Goal: Task Accomplishment & Management: Manage account settings

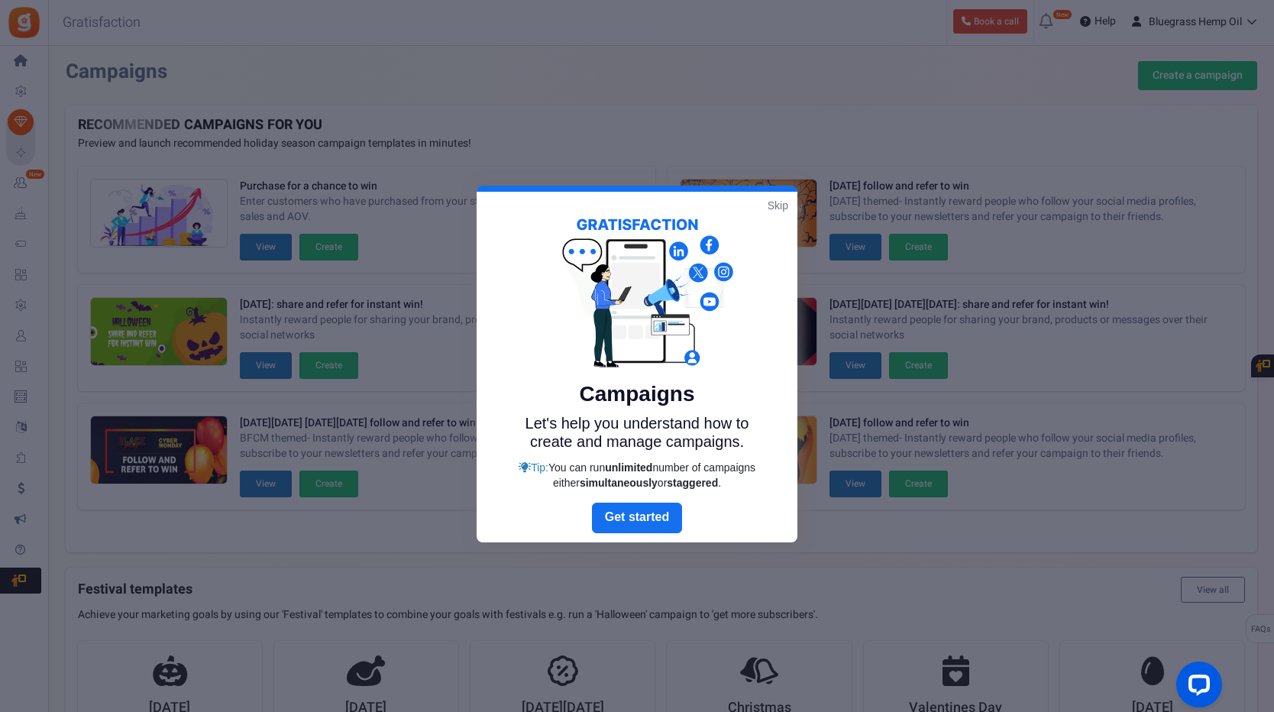
click at [780, 209] on link "Skip" at bounding box center [778, 205] width 21 height 15
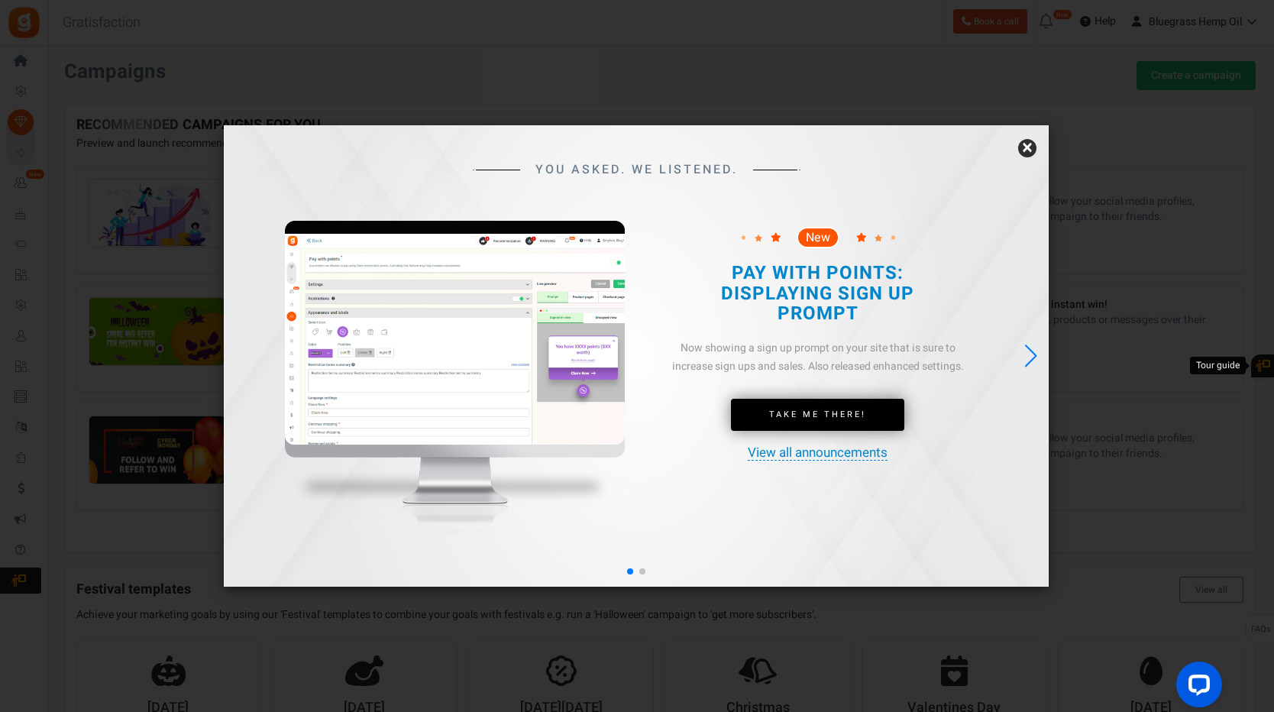
click at [1019, 144] on div "× YOU ASKED. WE LISTENED. New New" at bounding box center [636, 355] width 825 height 461
click at [1038, 147] on div "YOU ASKED. WE LISTENED. New Take Me There!" at bounding box center [636, 355] width 825 height 461
click at [1031, 147] on link "×" at bounding box center [1027, 148] width 18 height 18
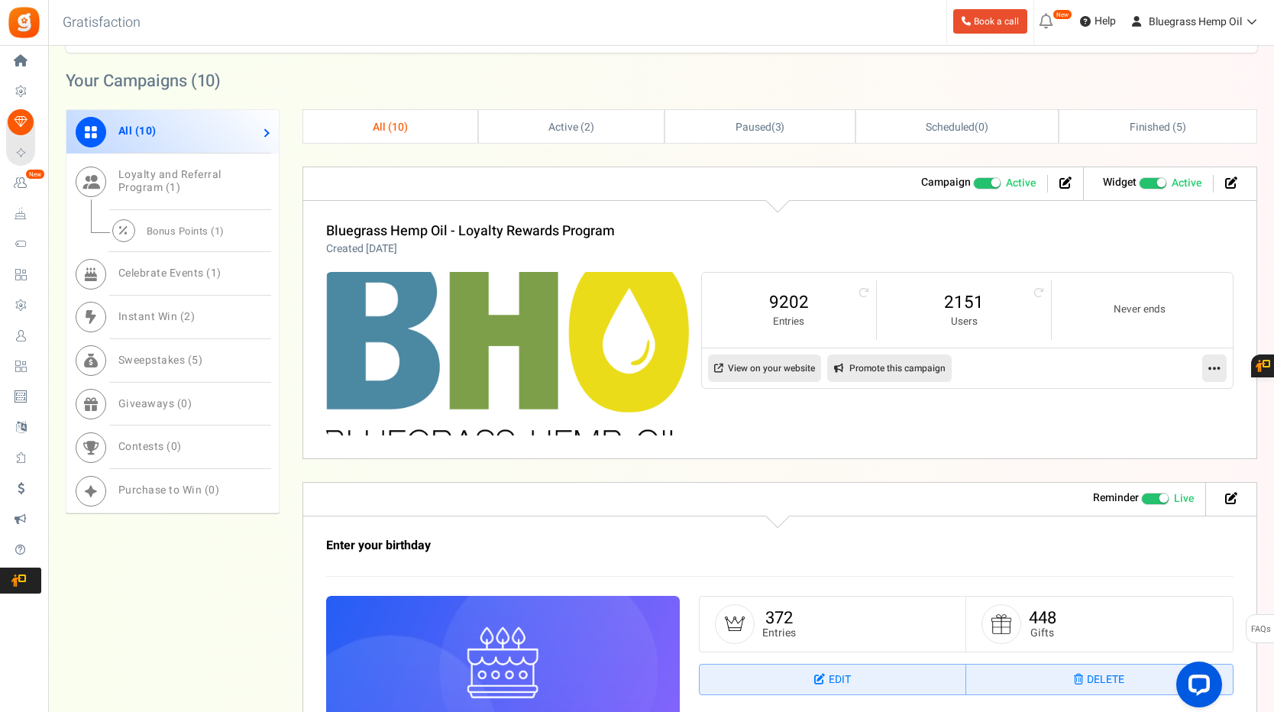
scroll to position [688, 0]
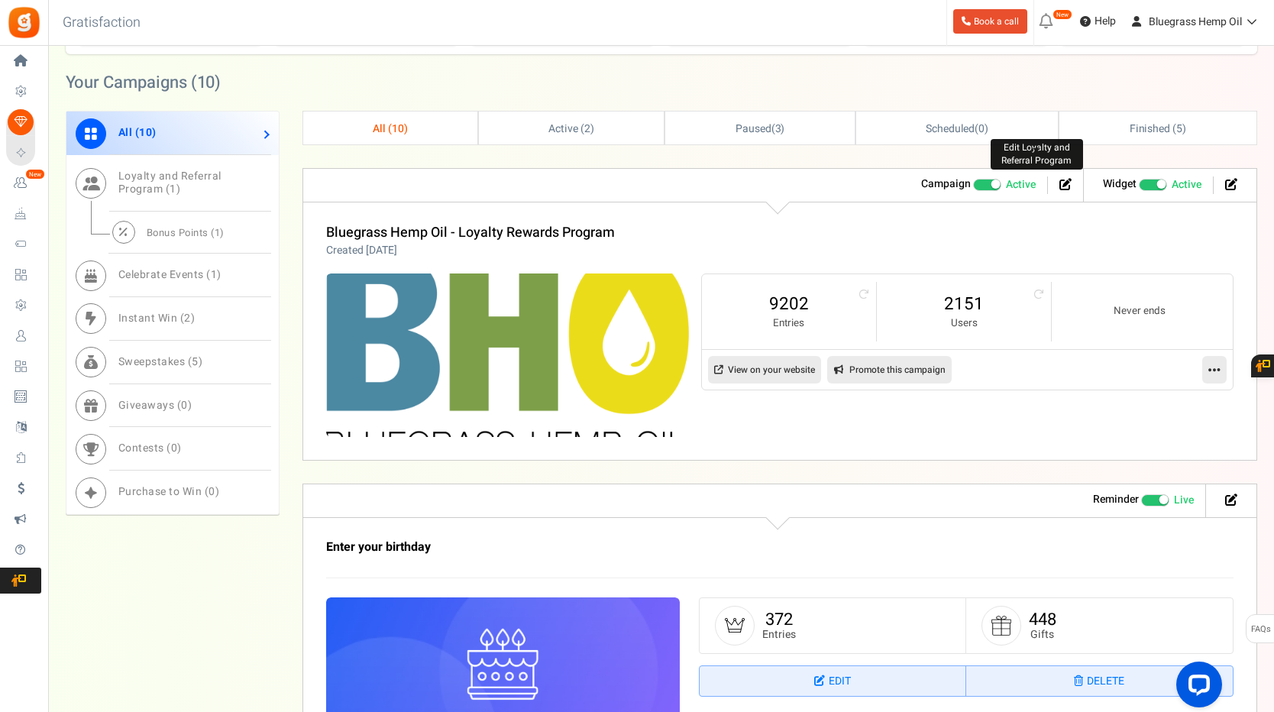
click at [1061, 182] on icon at bounding box center [1066, 184] width 12 height 12
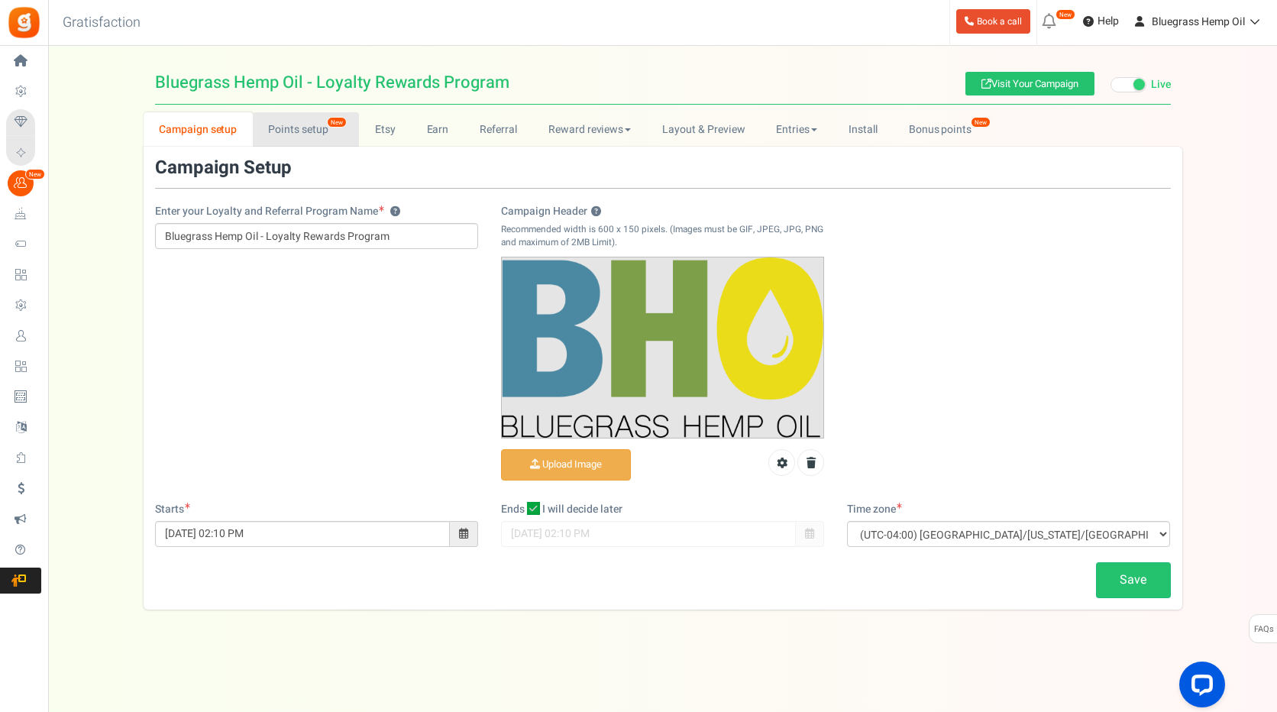
click at [338, 132] on link "Points setup New" at bounding box center [306, 129] width 106 height 34
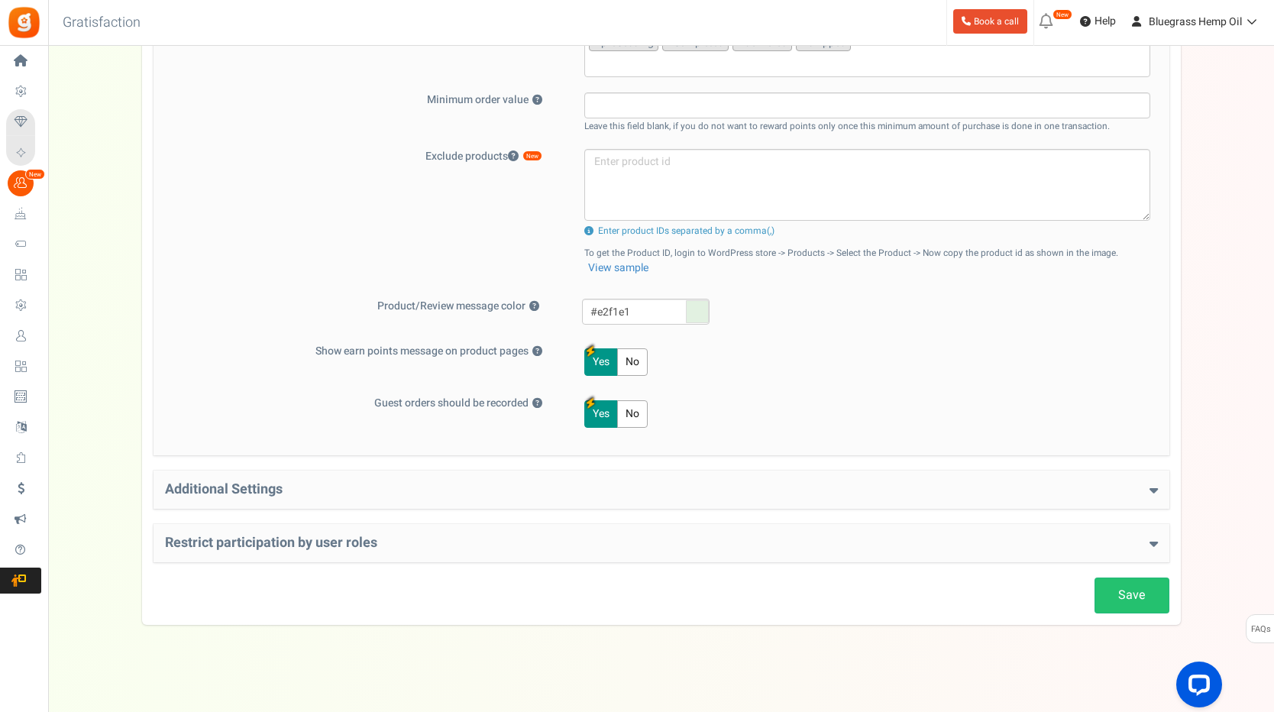
scroll to position [539, 0]
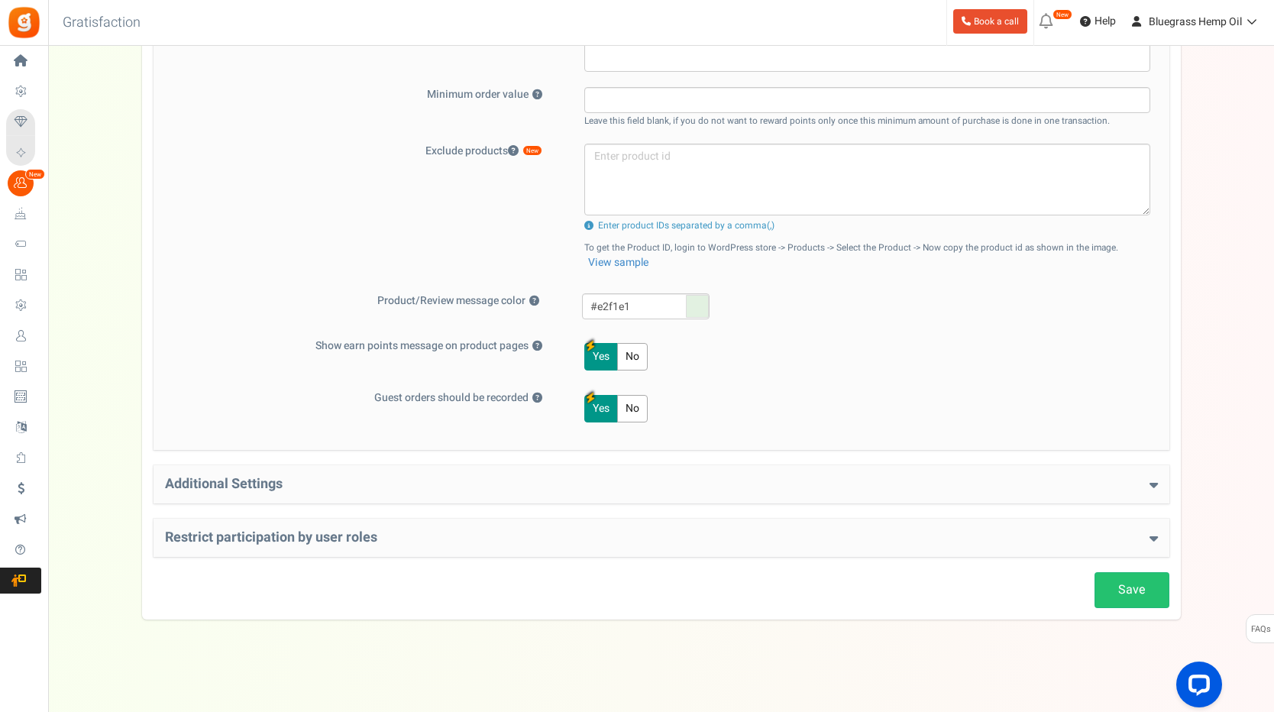
click at [1156, 484] on icon at bounding box center [1154, 485] width 8 height 14
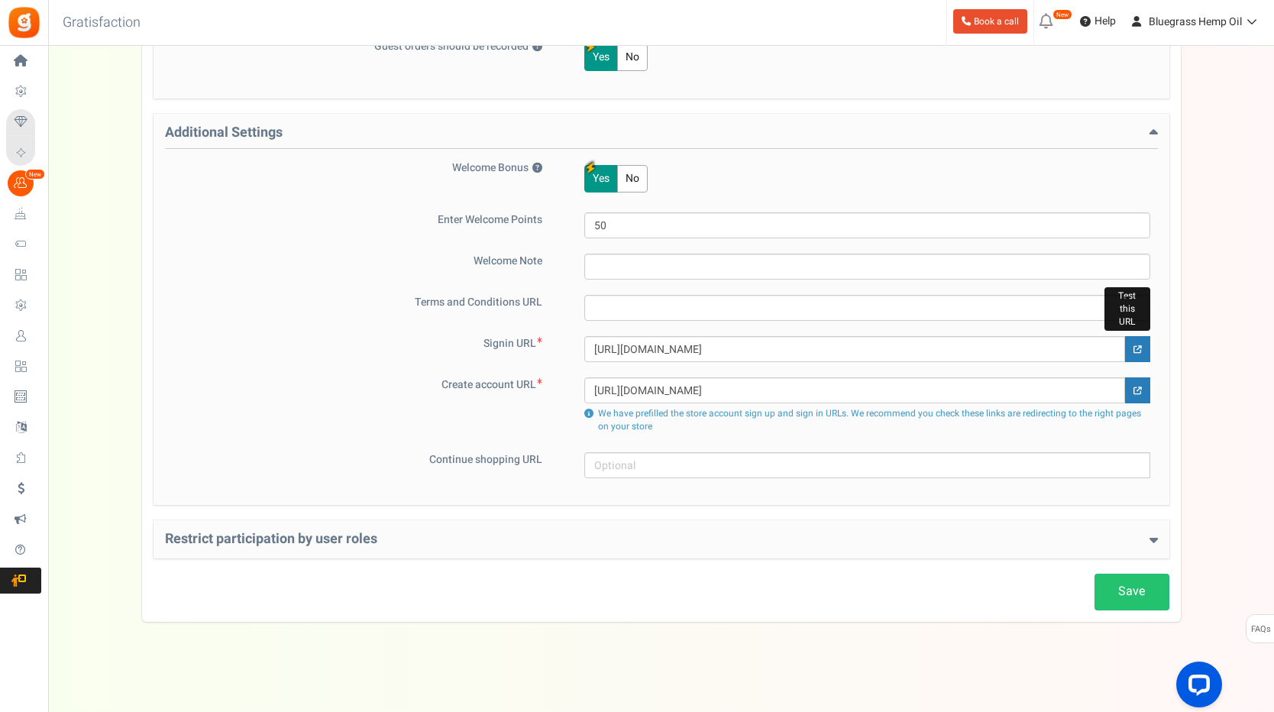
scroll to position [893, 0]
click at [1142, 529] on div "Restrict participation by user roles Restrict user roles from participating in …" at bounding box center [662, 537] width 1016 height 38
click at [1147, 534] on h4 "Restrict participation by user roles" at bounding box center [661, 536] width 993 height 15
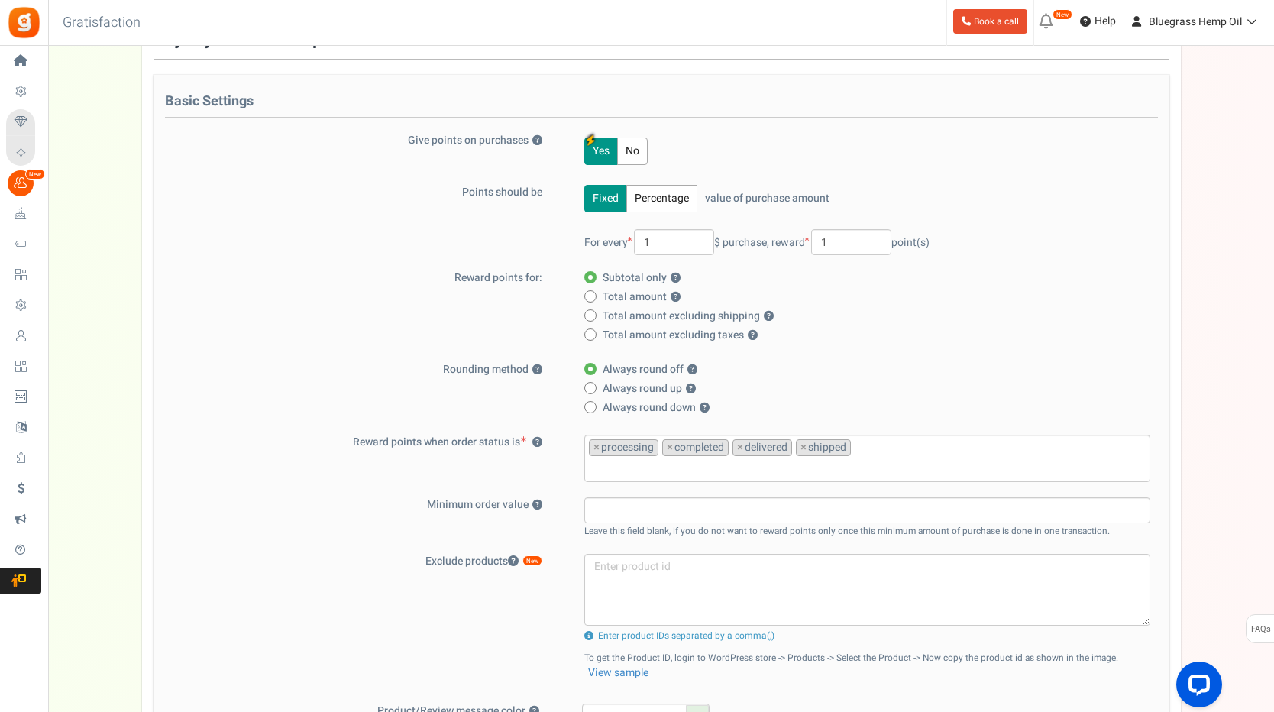
scroll to position [0, 0]
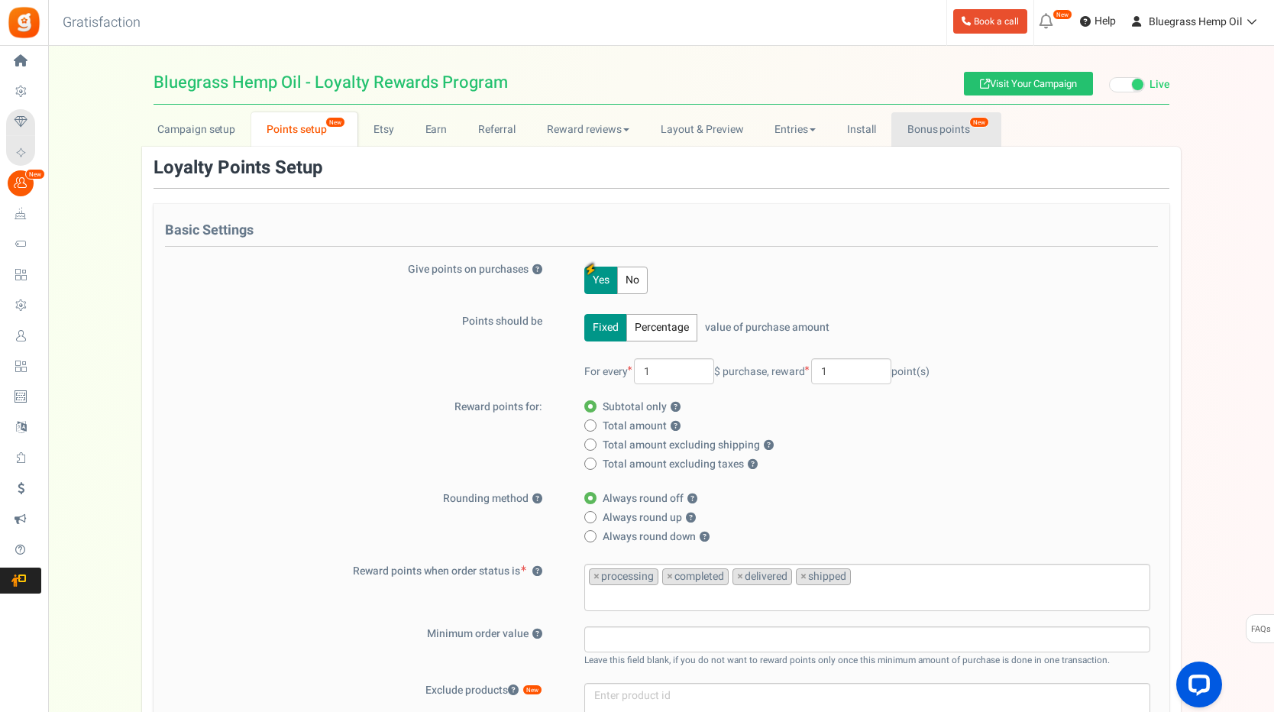
click at [938, 128] on link "Bonus points New" at bounding box center [946, 129] width 109 height 34
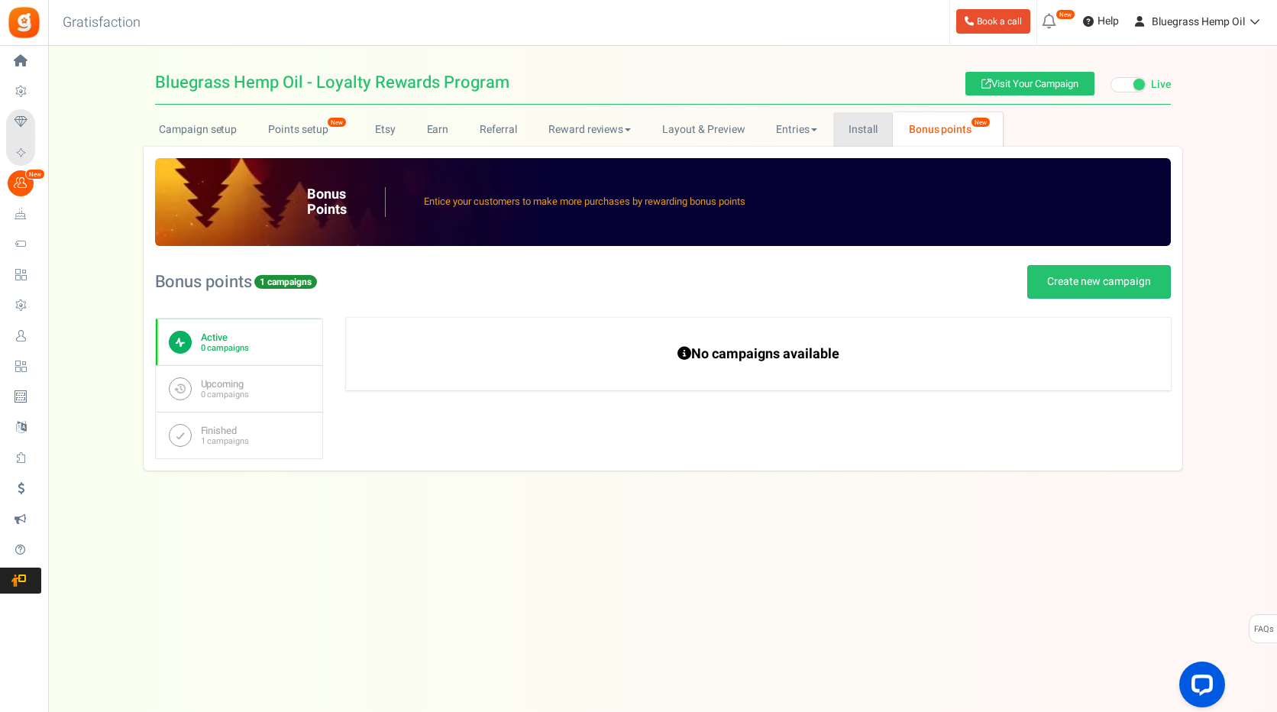
click at [843, 128] on link "Install" at bounding box center [864, 129] width 60 height 34
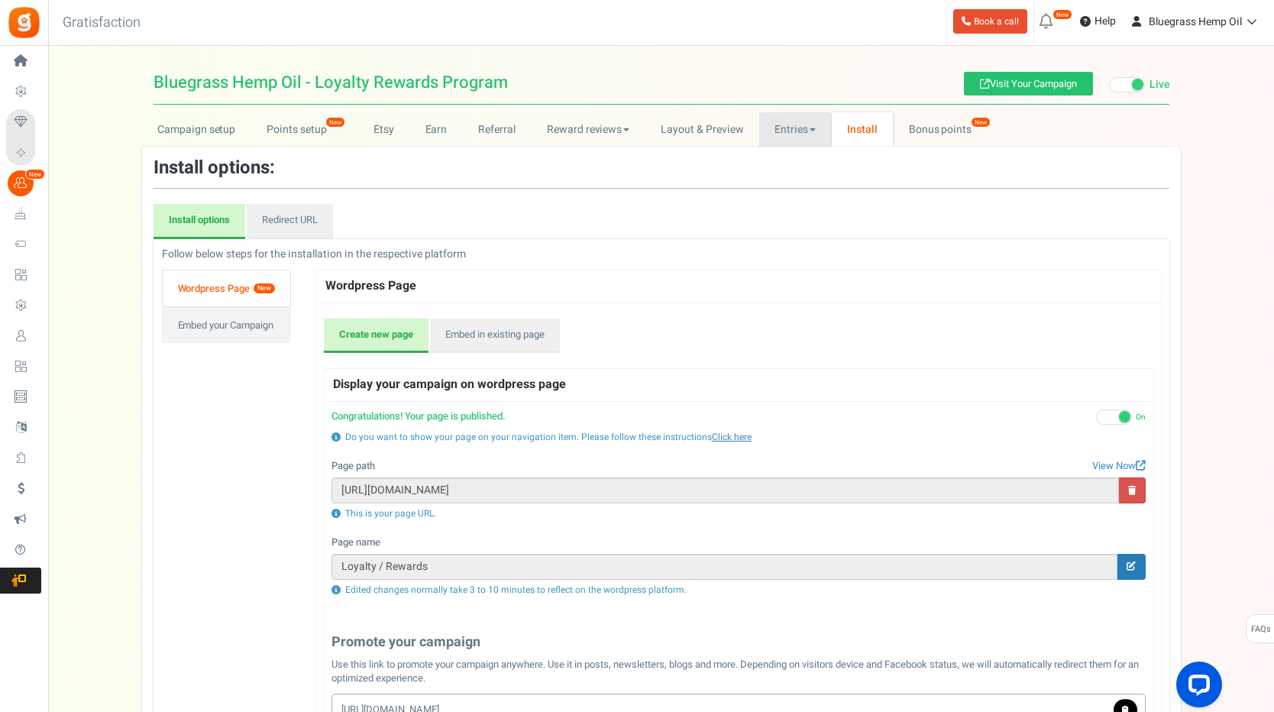
click at [798, 136] on link "Entries" at bounding box center [795, 129] width 73 height 34
click at [708, 131] on link "Layout & Preview" at bounding box center [703, 129] width 114 height 34
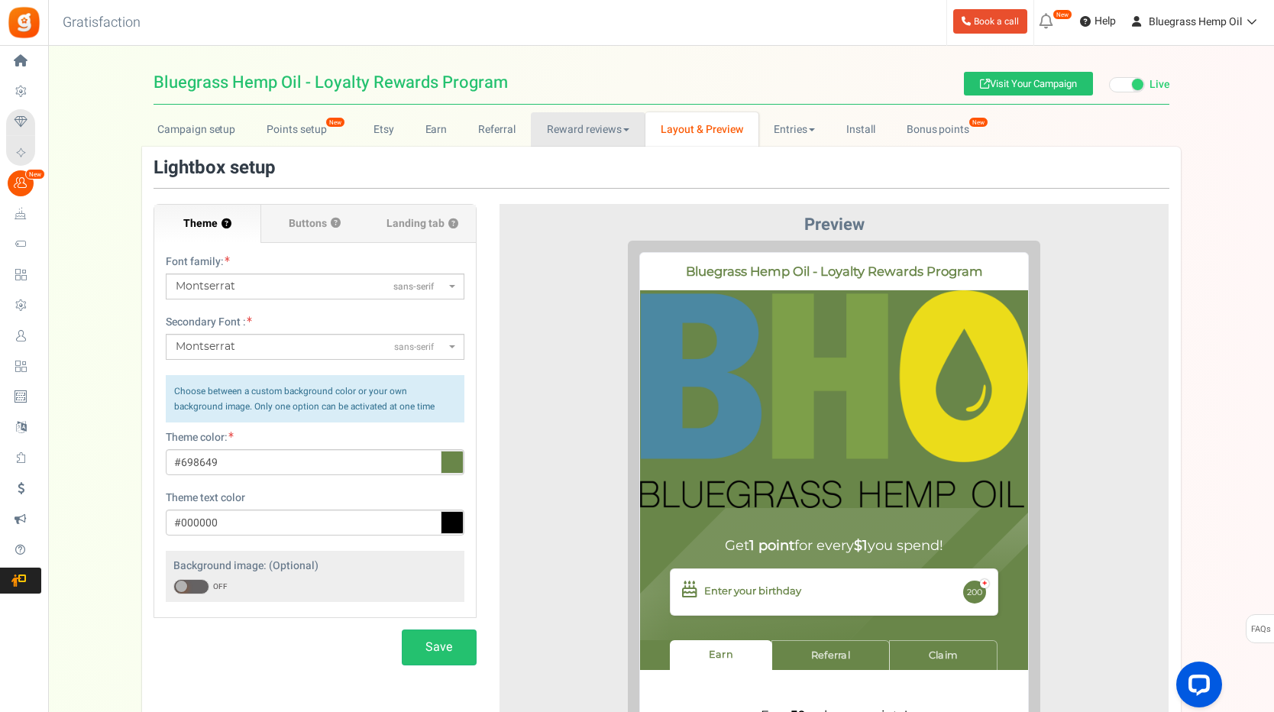
click at [572, 134] on link "Reward reviews" at bounding box center [588, 129] width 114 height 34
click at [488, 121] on link "Referral" at bounding box center [497, 129] width 69 height 34
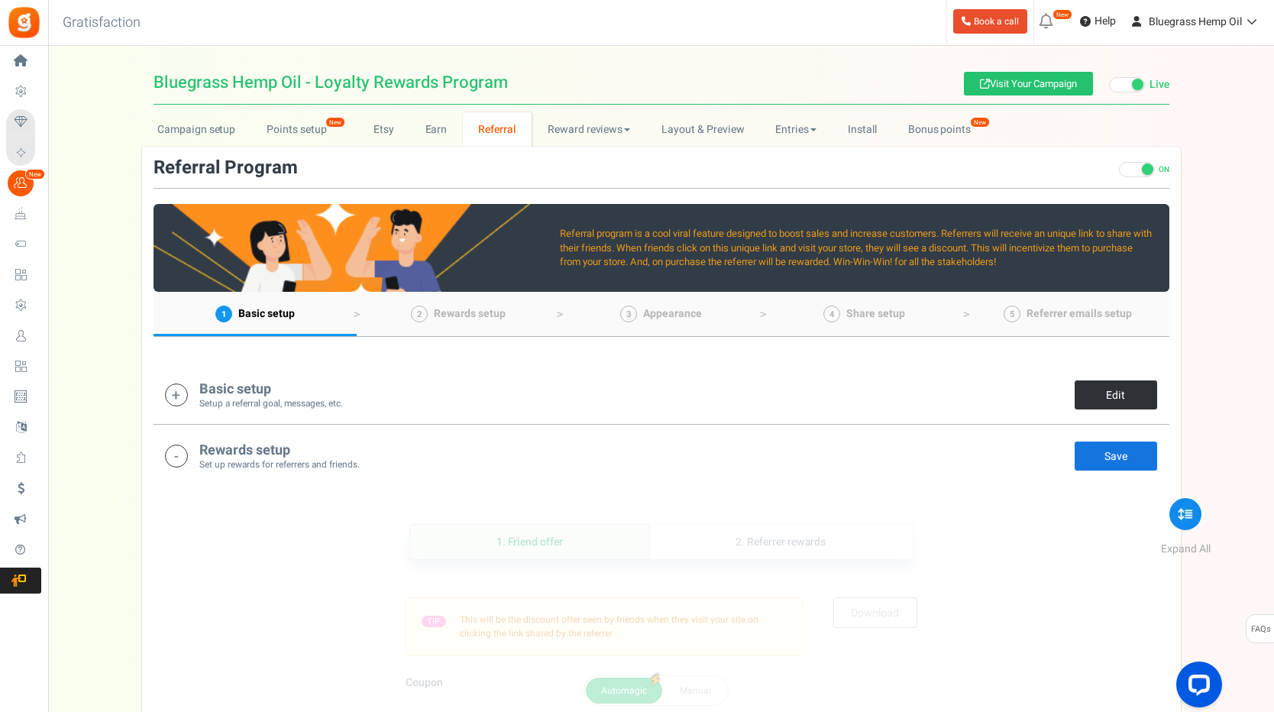
click at [1101, 396] on link "Edit" at bounding box center [1116, 395] width 84 height 31
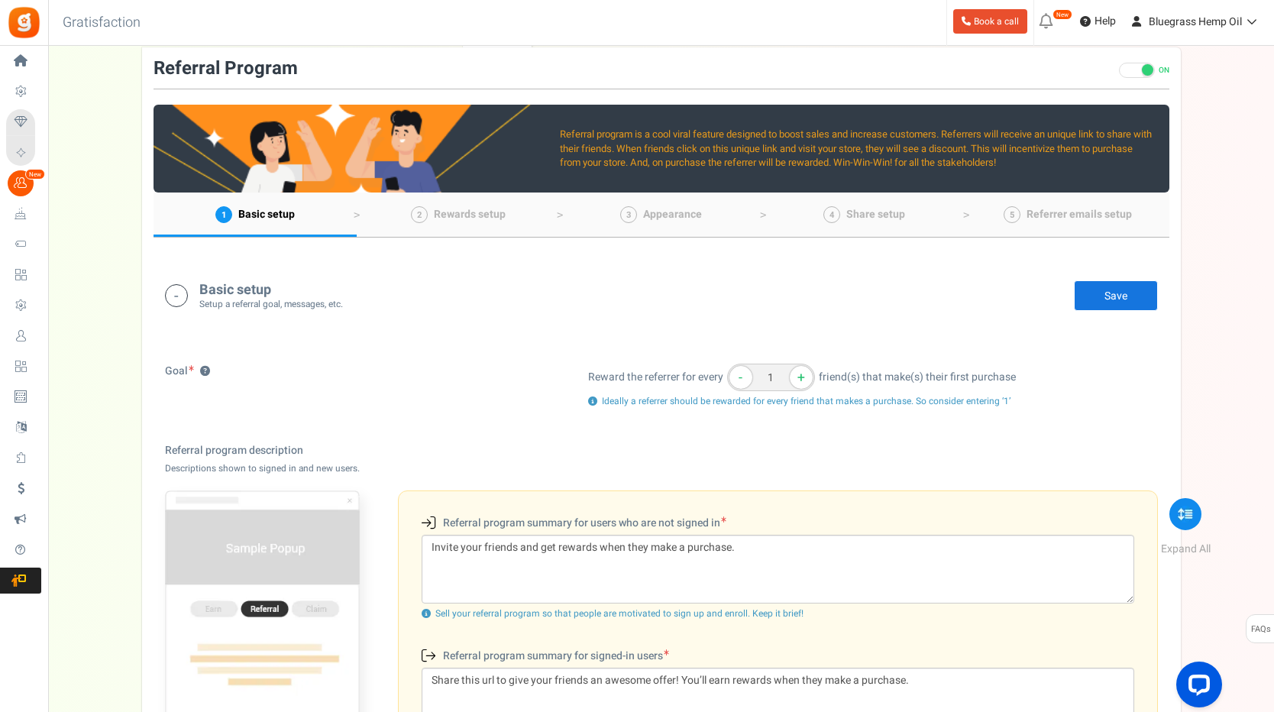
scroll to position [90, 0]
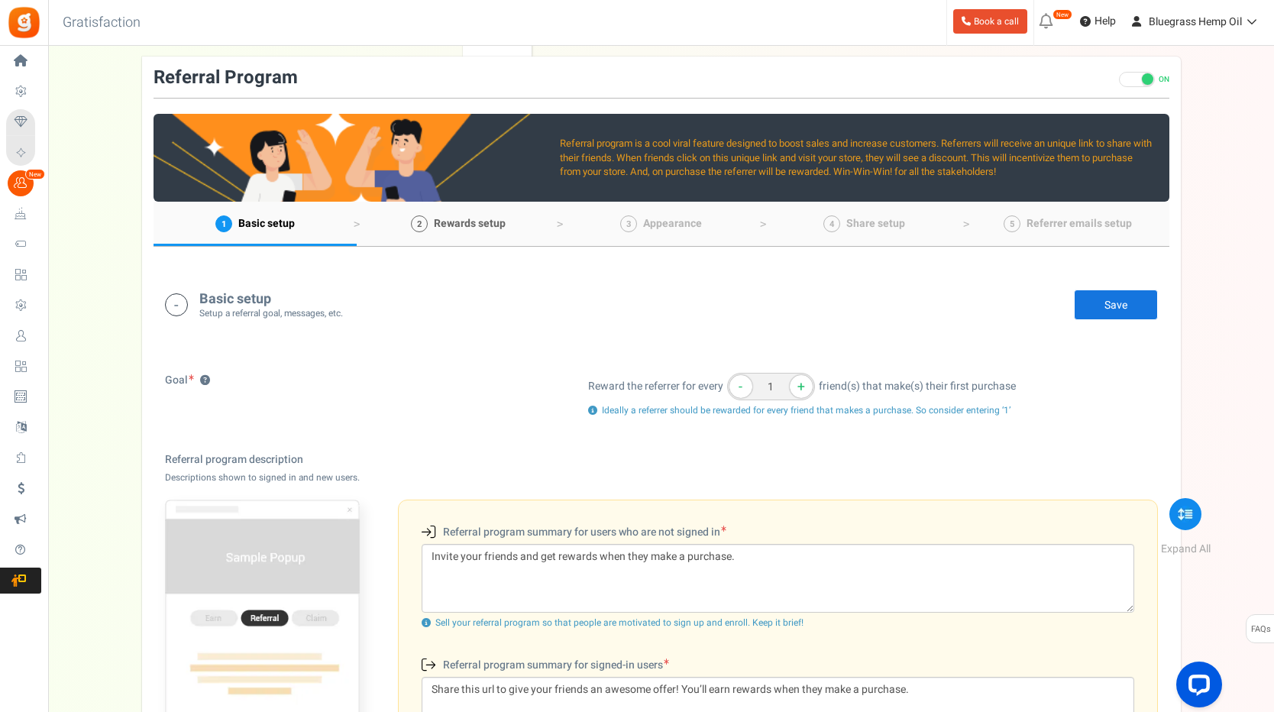
click at [442, 228] on span "Rewards setup" at bounding box center [470, 223] width 72 height 16
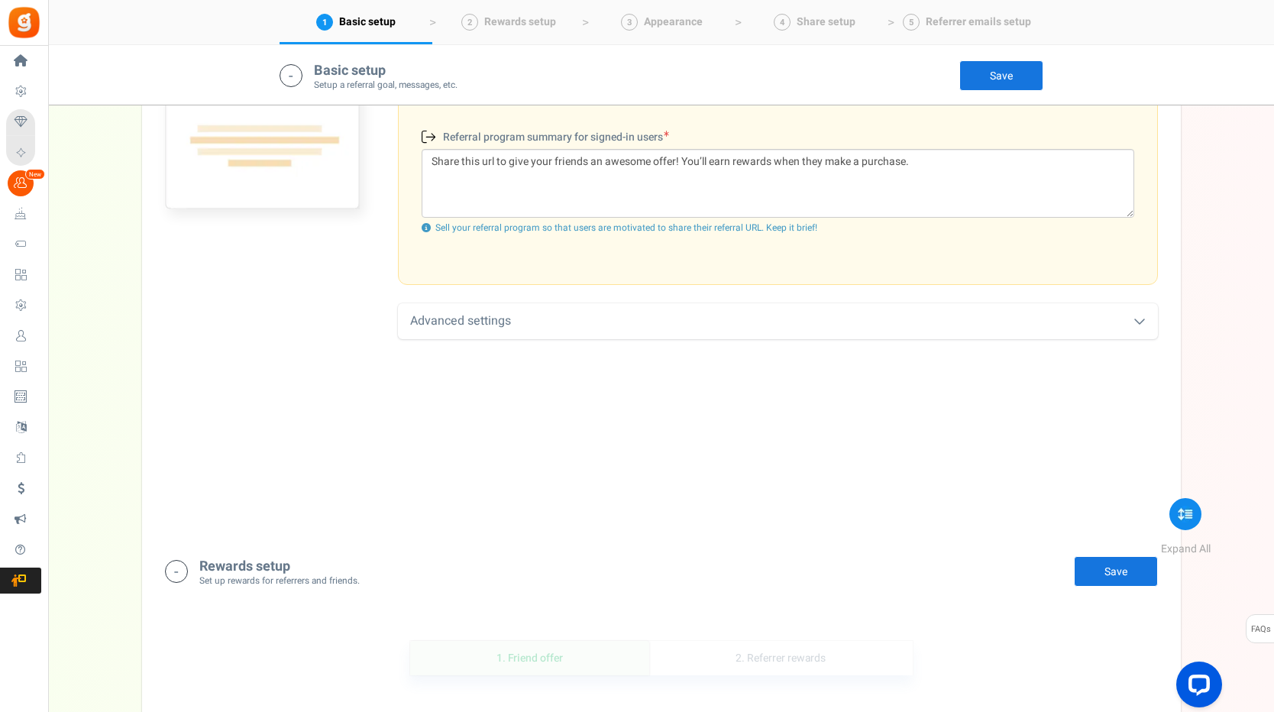
scroll to position [580, 0]
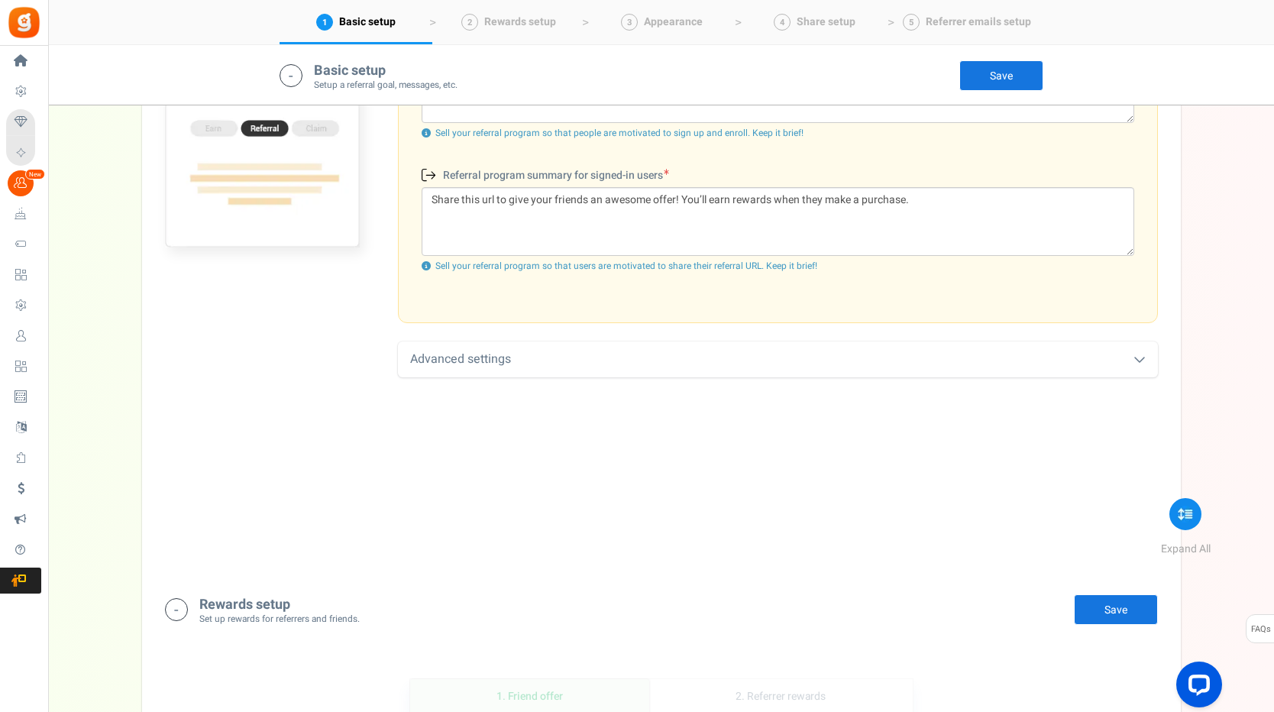
click at [979, 68] on link "Save" at bounding box center [1002, 75] width 84 height 31
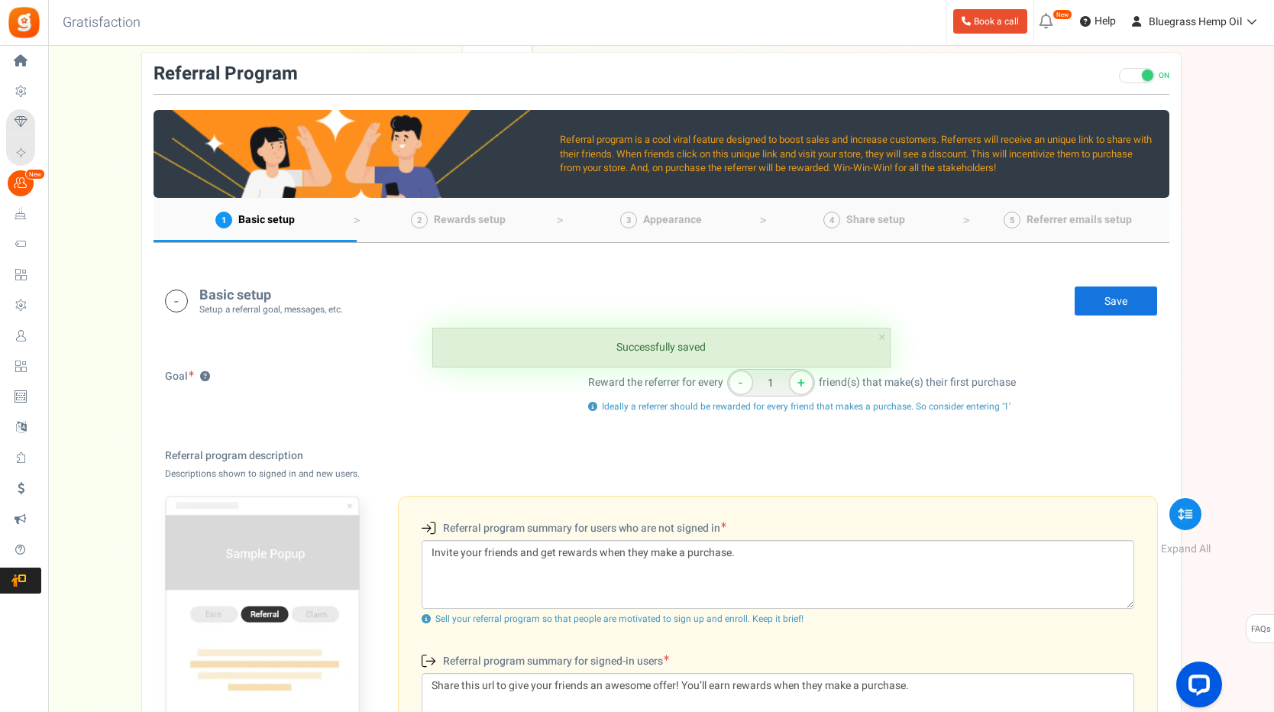
scroll to position [0, 0]
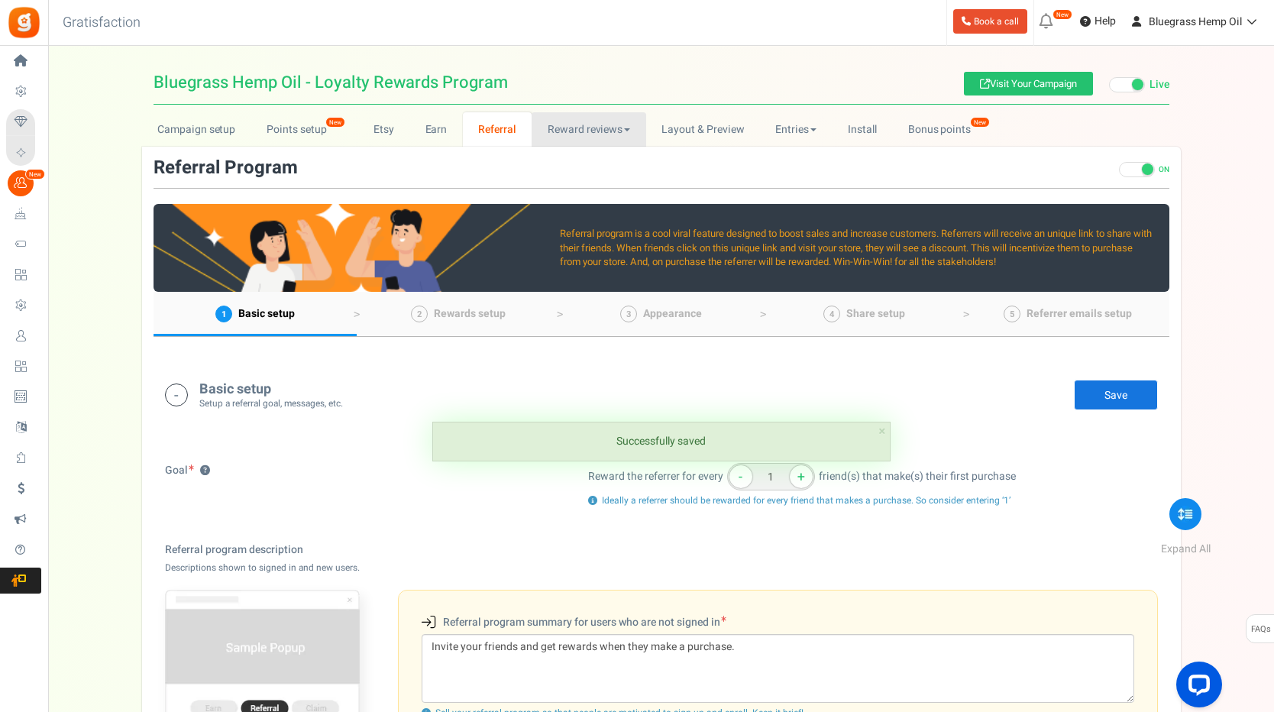
click at [565, 123] on link "Reward reviews" at bounding box center [589, 129] width 114 height 34
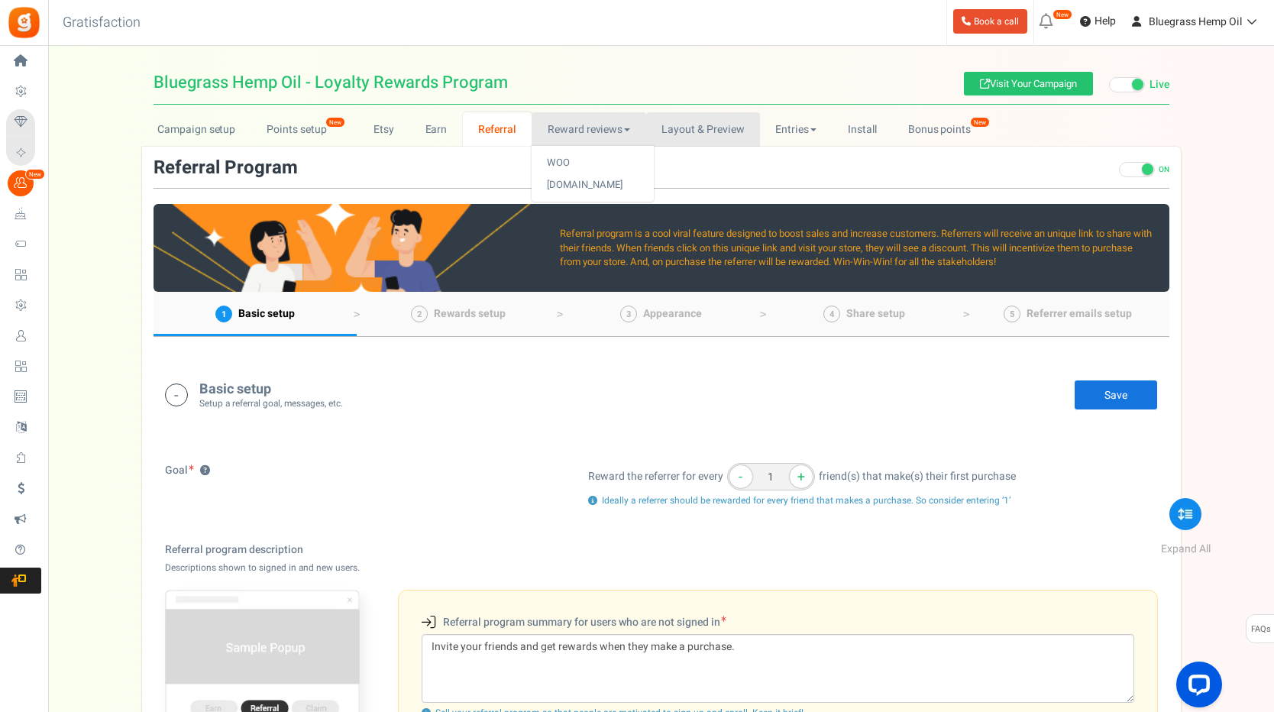
click at [703, 128] on link "Layout & Preview" at bounding box center [703, 129] width 114 height 34
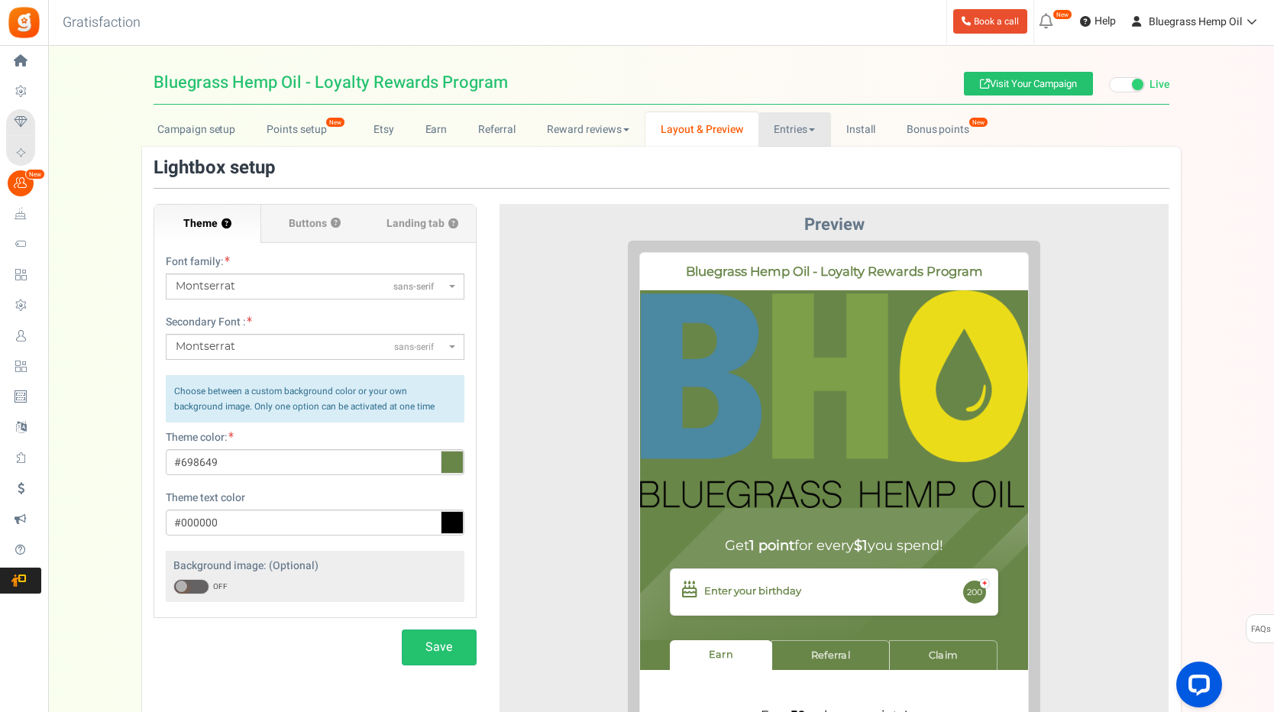
click at [795, 127] on link "Entries" at bounding box center [795, 129] width 73 height 34
click at [996, 90] on link "Visit Your Campaign" at bounding box center [1028, 84] width 129 height 24
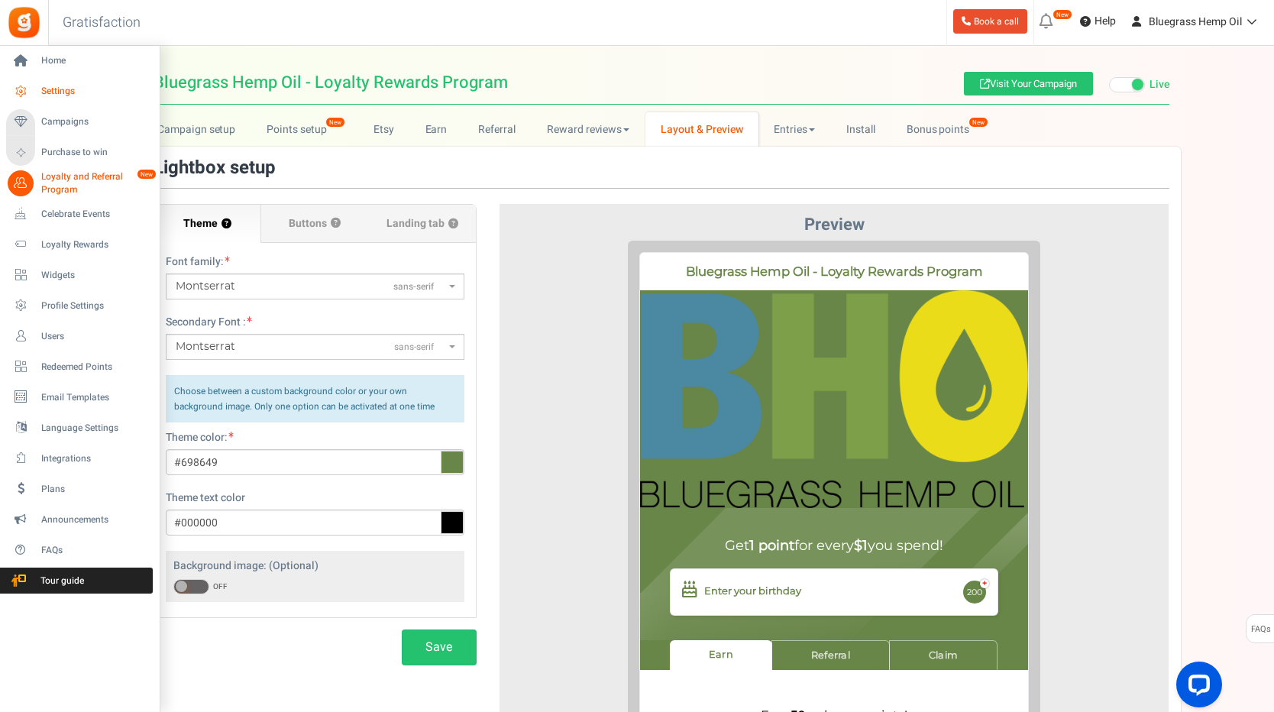
click at [23, 89] on icon at bounding box center [21, 92] width 26 height 26
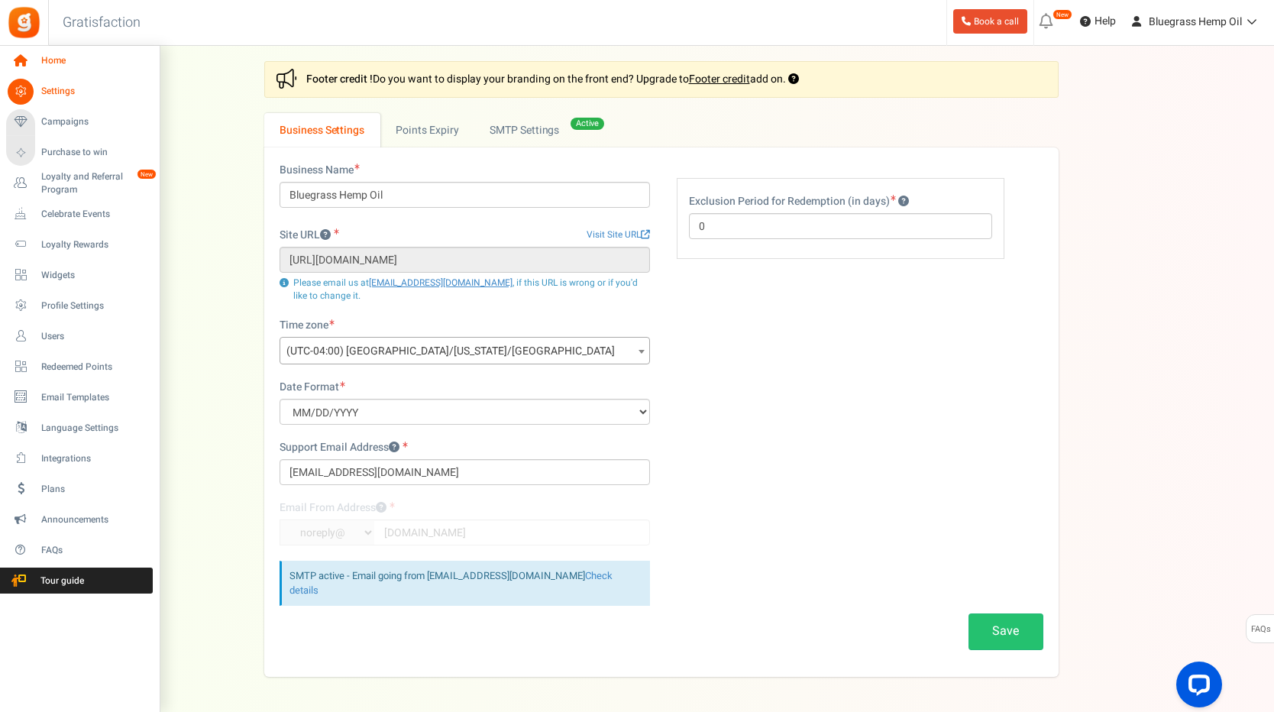
click at [17, 67] on icon at bounding box center [21, 61] width 26 height 26
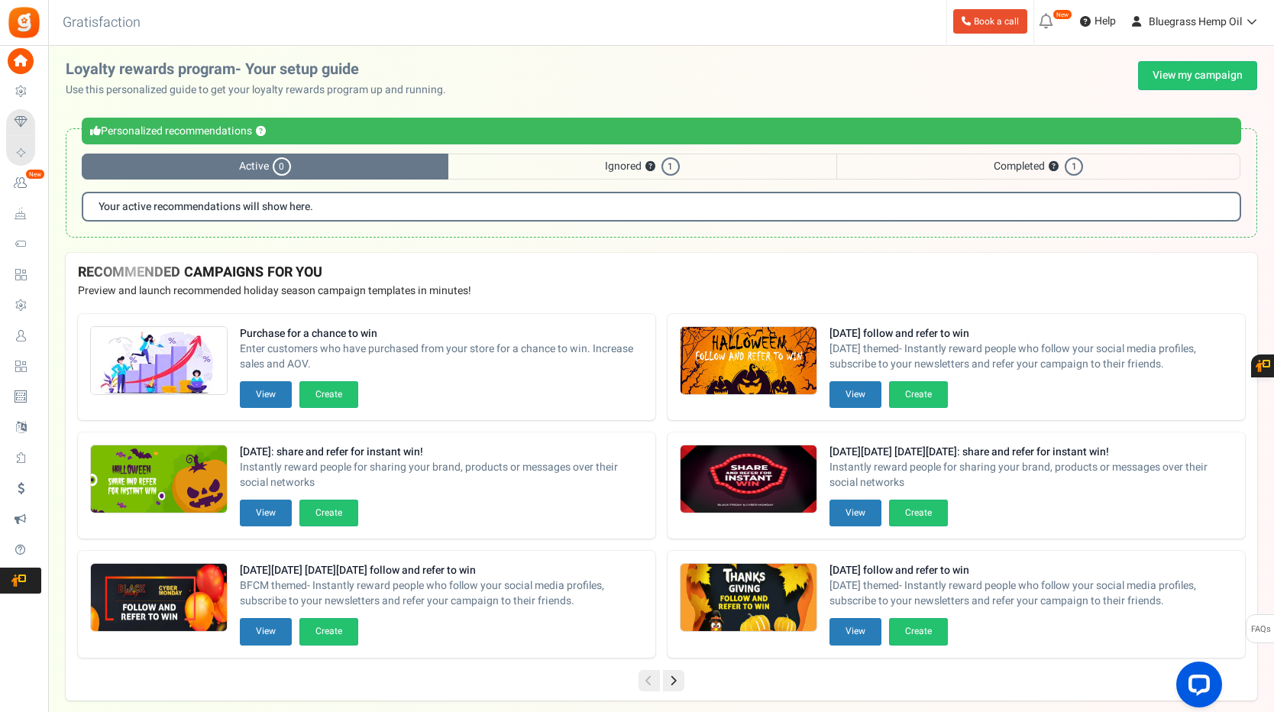
click at [31, 95] on icon at bounding box center [21, 92] width 26 height 26
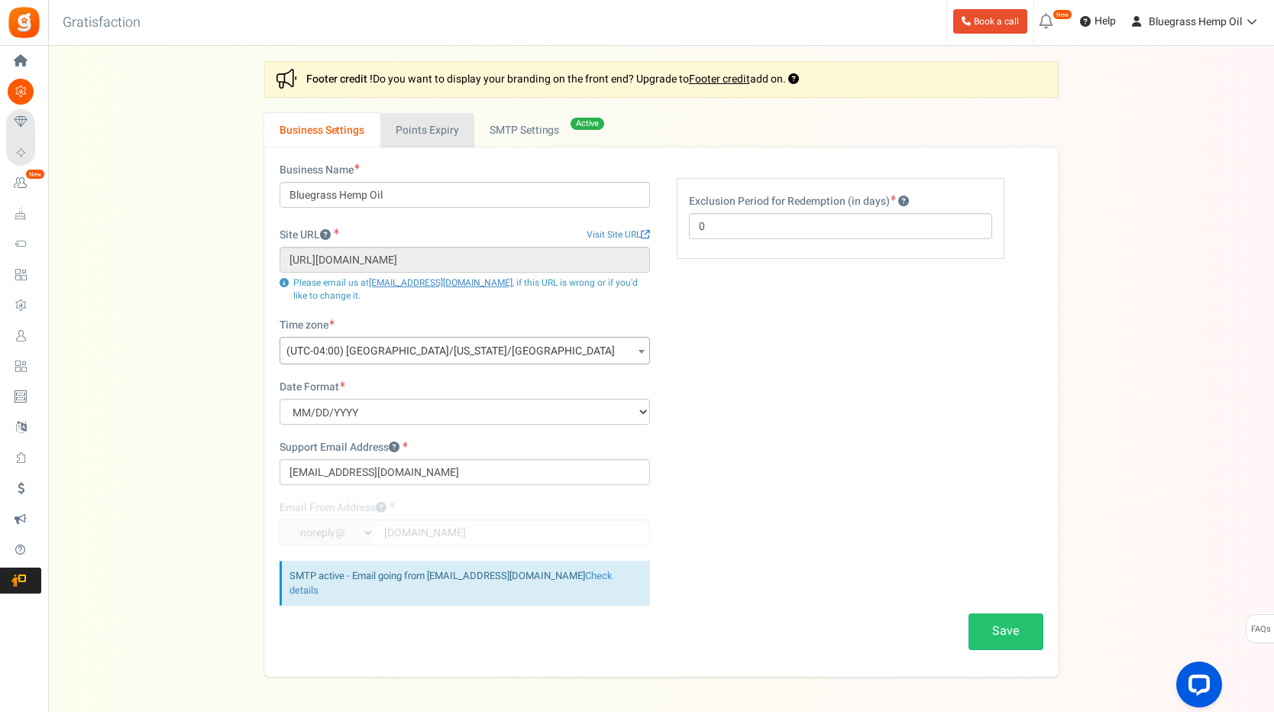
click at [439, 120] on link "Points Expiry" at bounding box center [427, 130] width 94 height 34
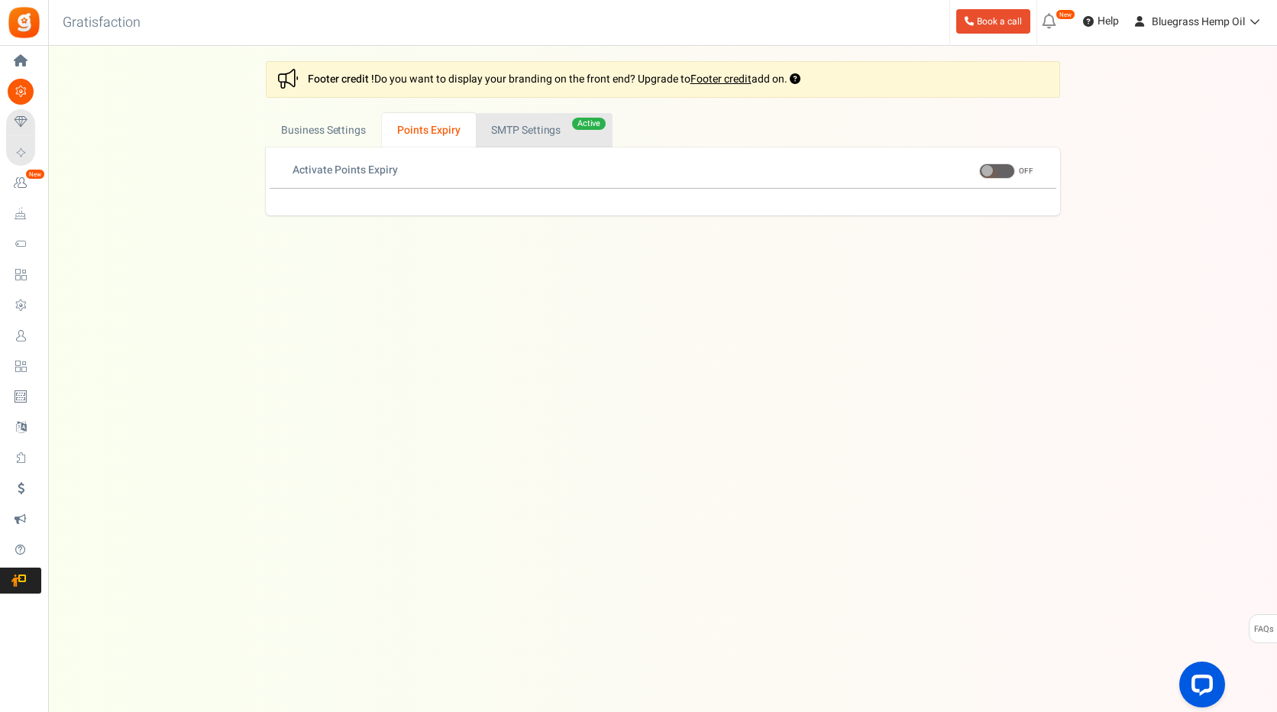
click at [543, 133] on link "Active SMTP Settings" at bounding box center [544, 130] width 137 height 34
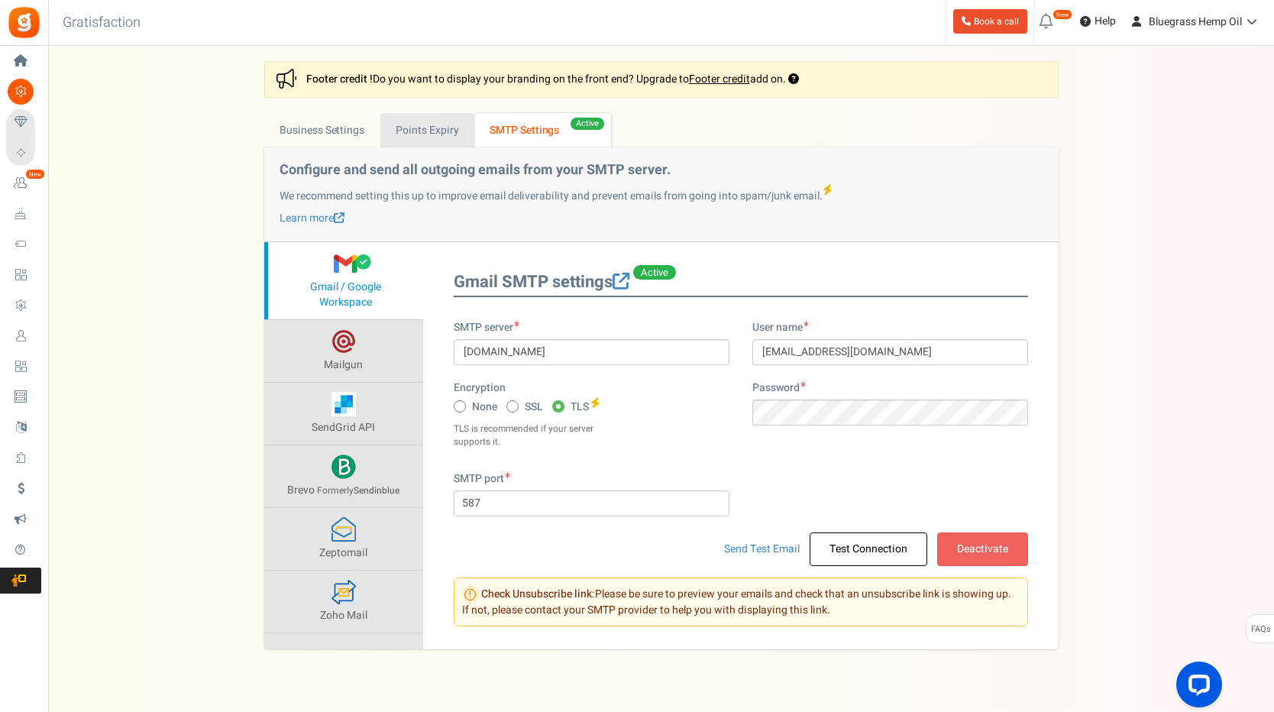
click at [461, 137] on link "Points Expiry" at bounding box center [427, 130] width 94 height 34
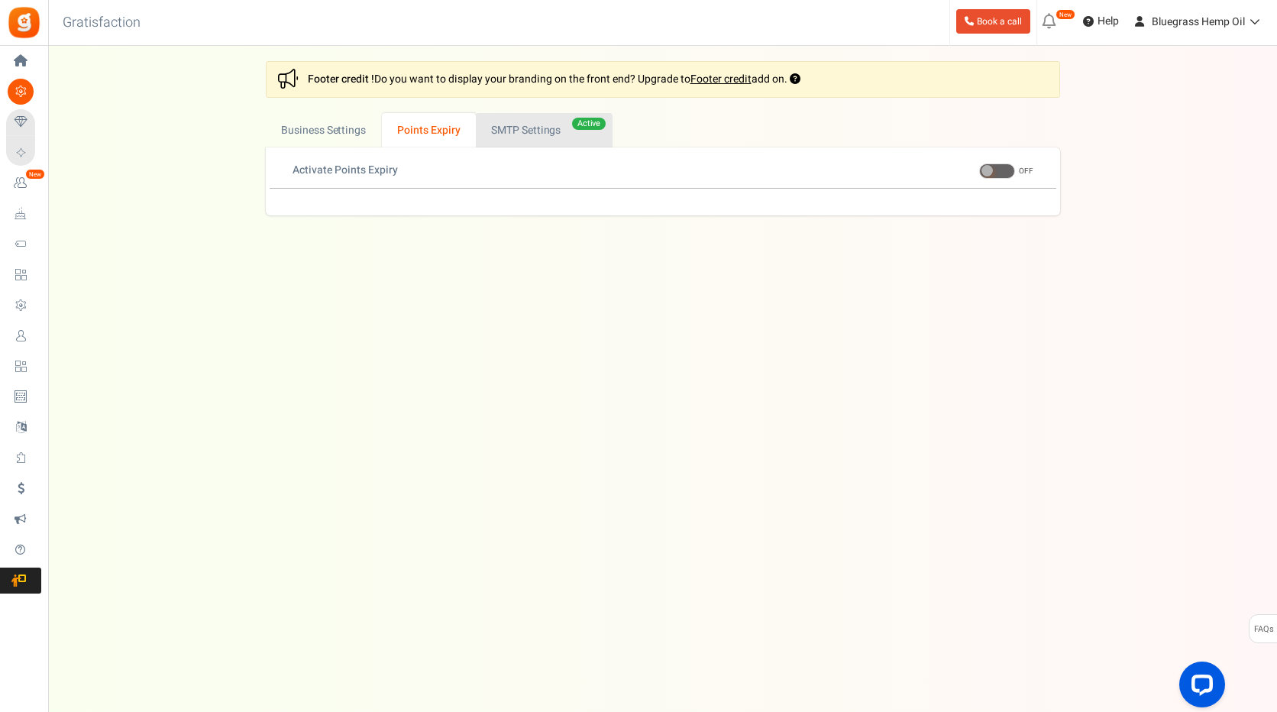
click at [503, 131] on link "Active SMTP Settings" at bounding box center [544, 130] width 137 height 34
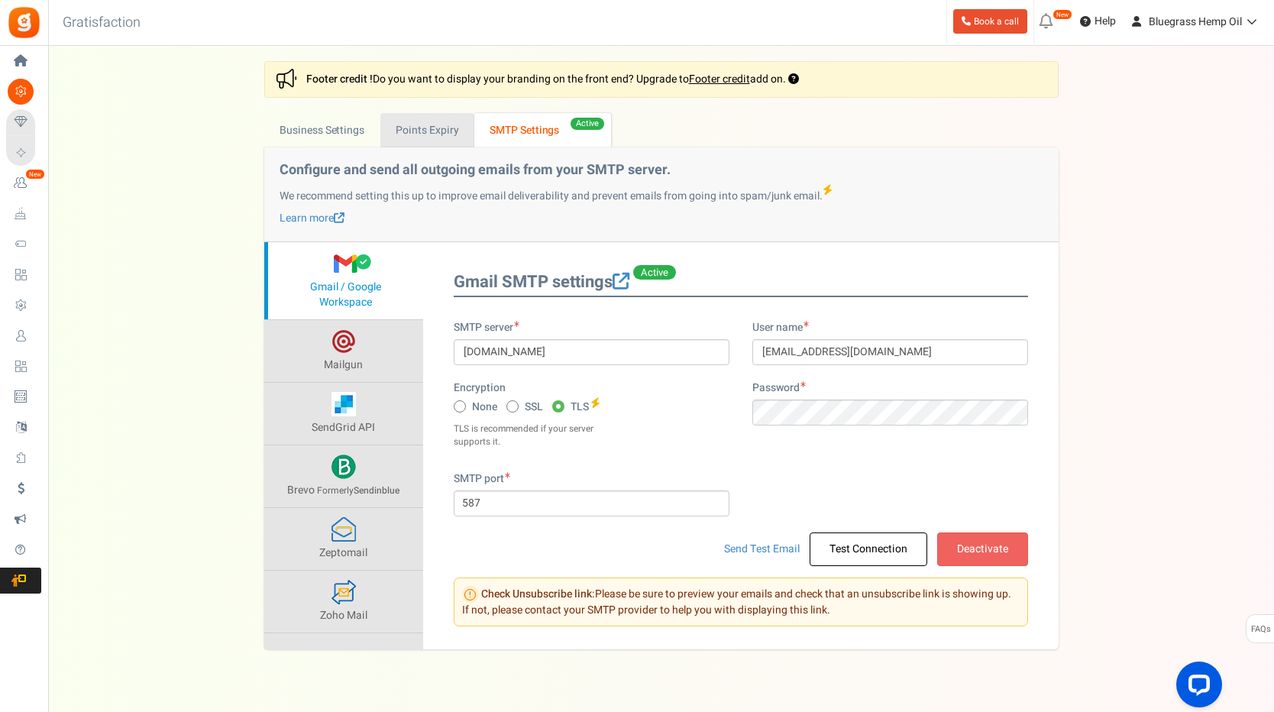
click at [442, 131] on link "Points Expiry" at bounding box center [427, 130] width 94 height 34
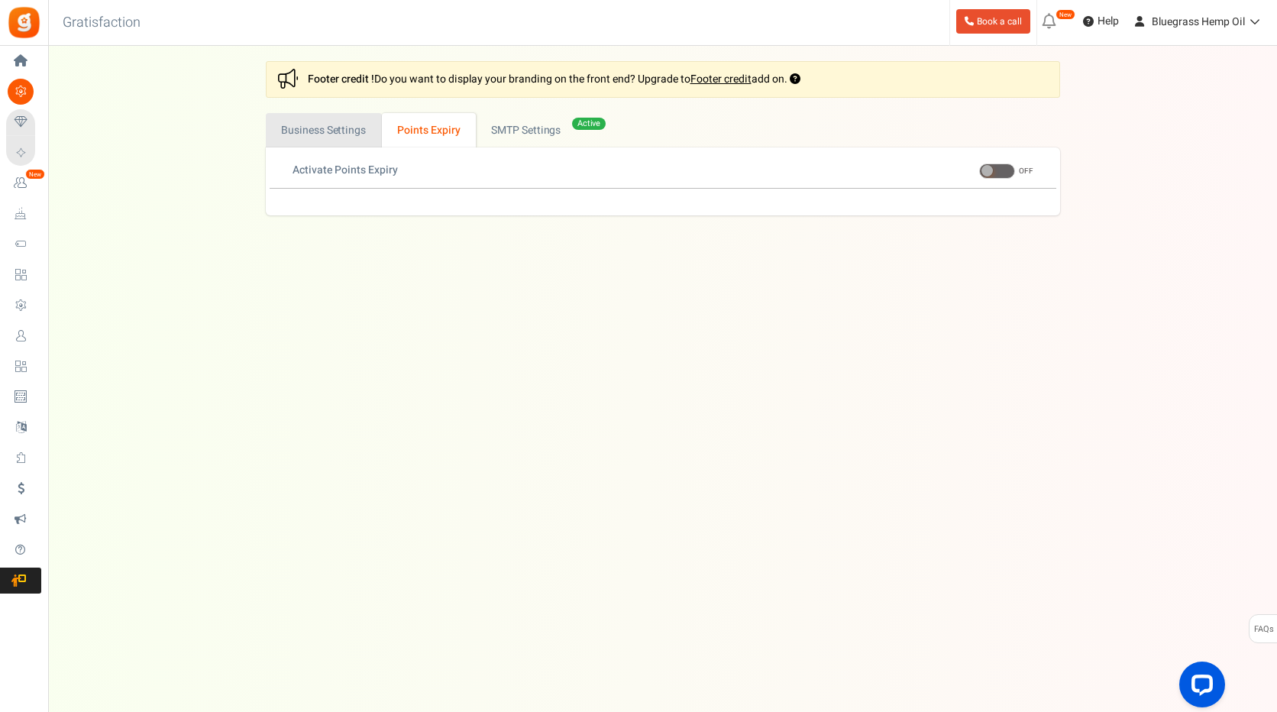
click at [361, 131] on link "Business Settings" at bounding box center [324, 130] width 116 height 34
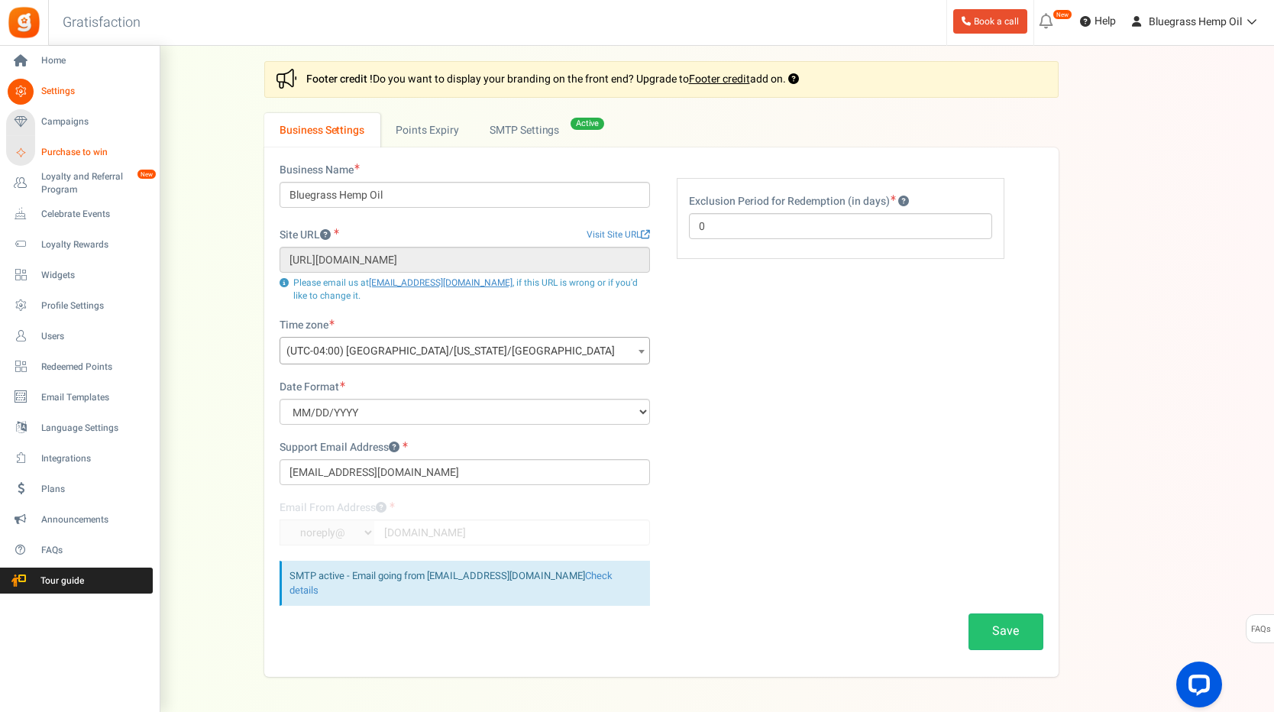
click at [20, 154] on icon at bounding box center [20, 152] width 21 height 21
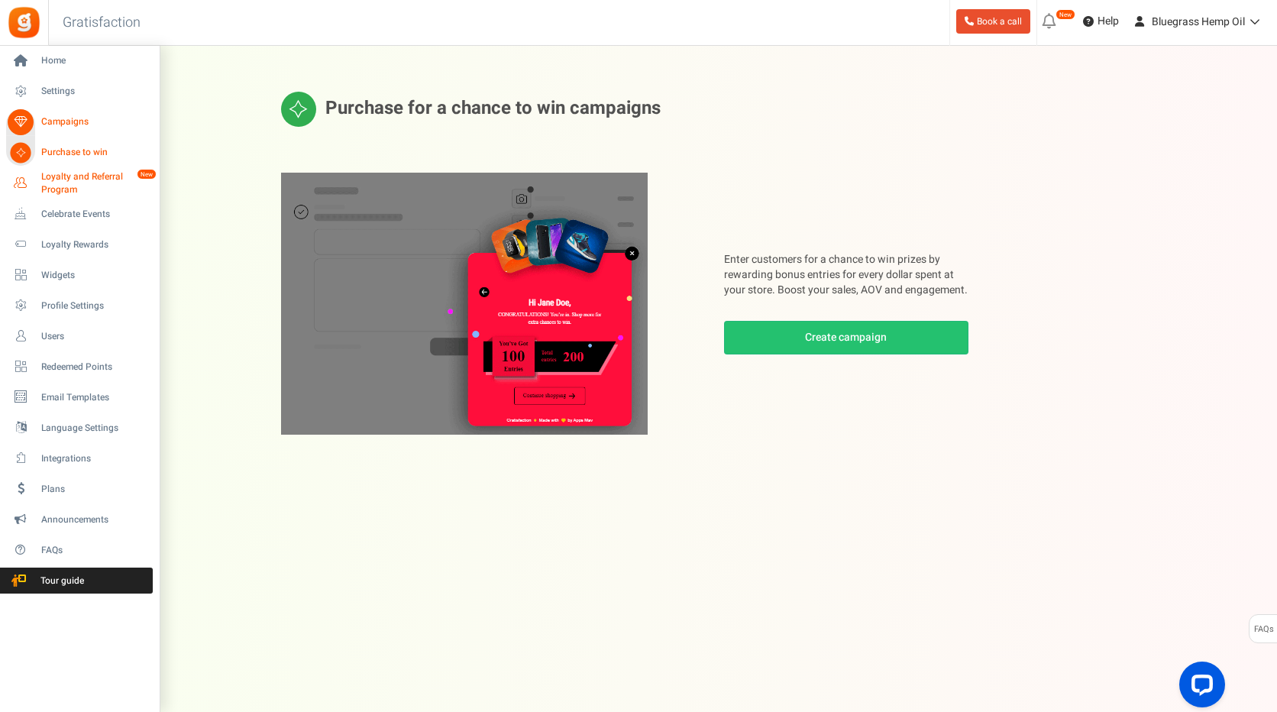
click at [70, 186] on span "Loyalty and Referral Program" at bounding box center [97, 183] width 112 height 26
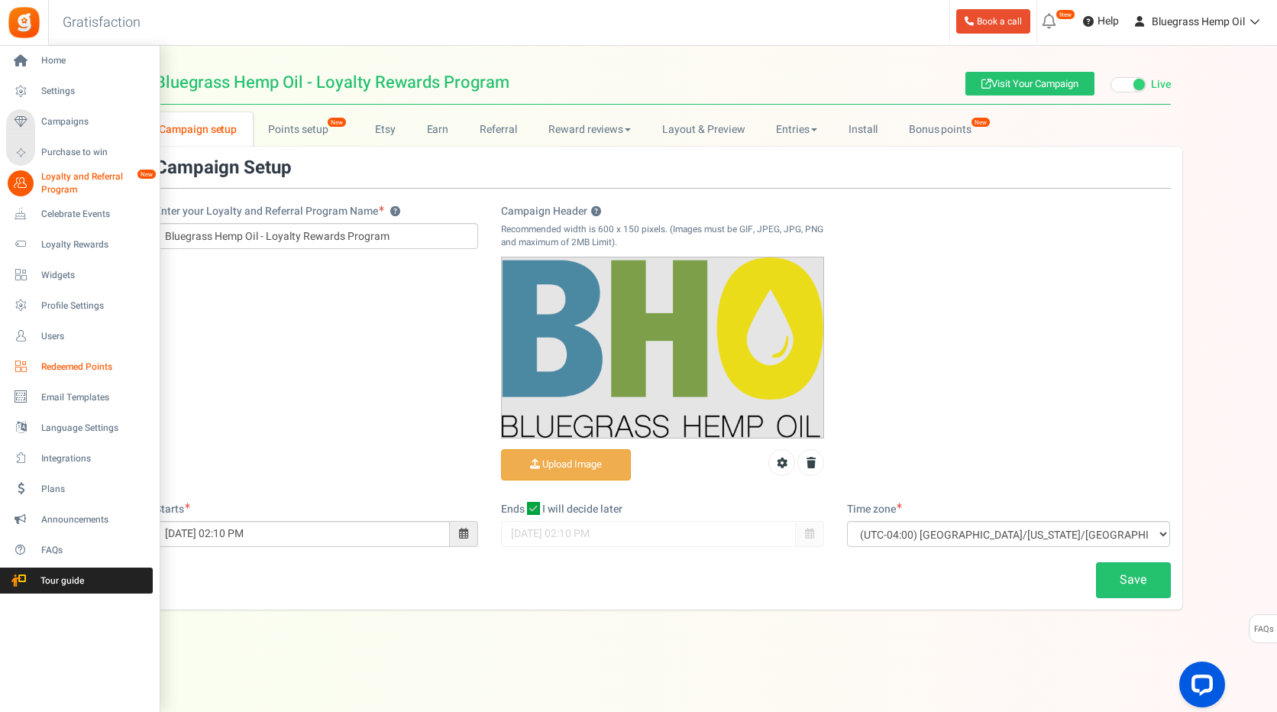
click at [99, 364] on span "Redeemed Points" at bounding box center [94, 367] width 107 height 13
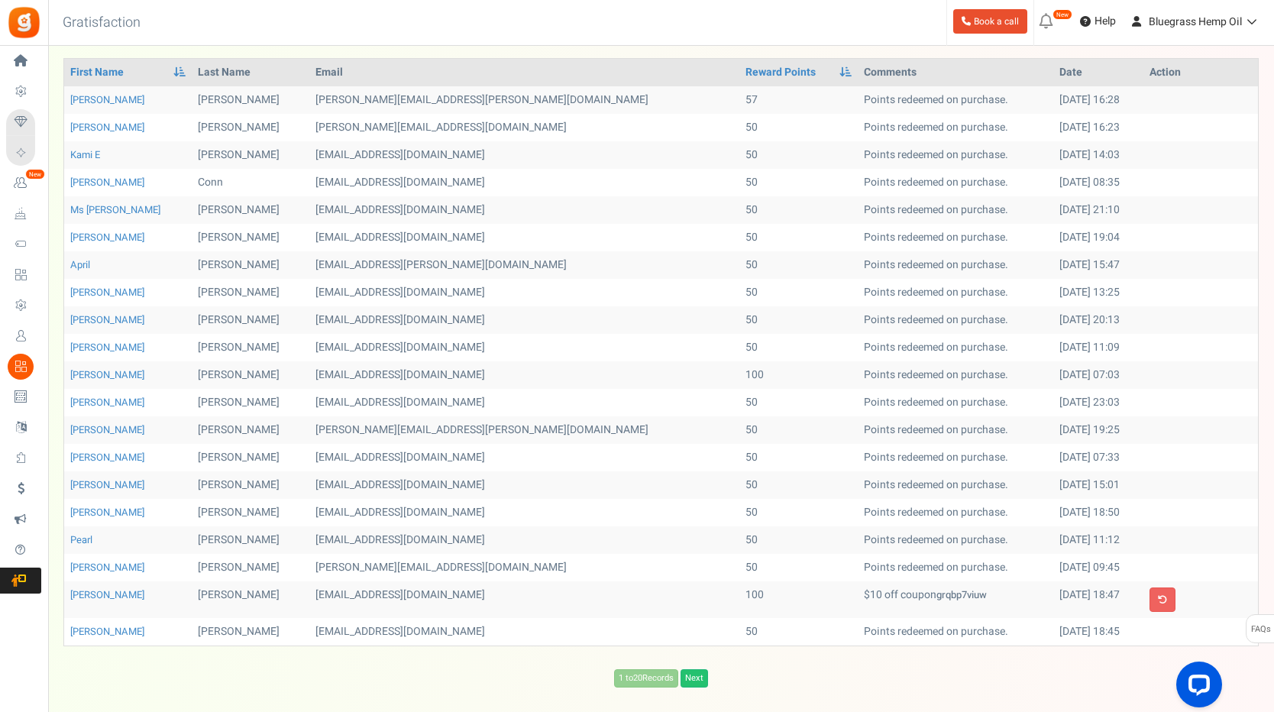
scroll to position [138, 0]
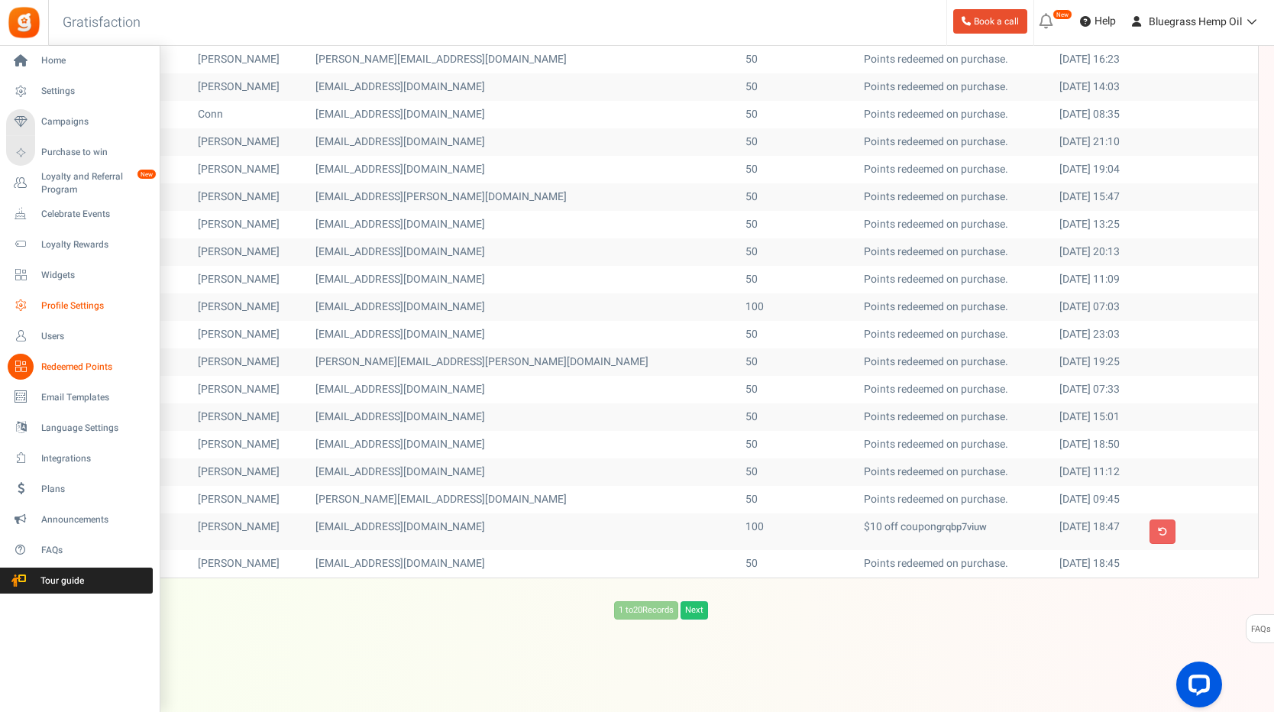
click at [63, 296] on link "Profile Settings" at bounding box center [79, 306] width 147 height 26
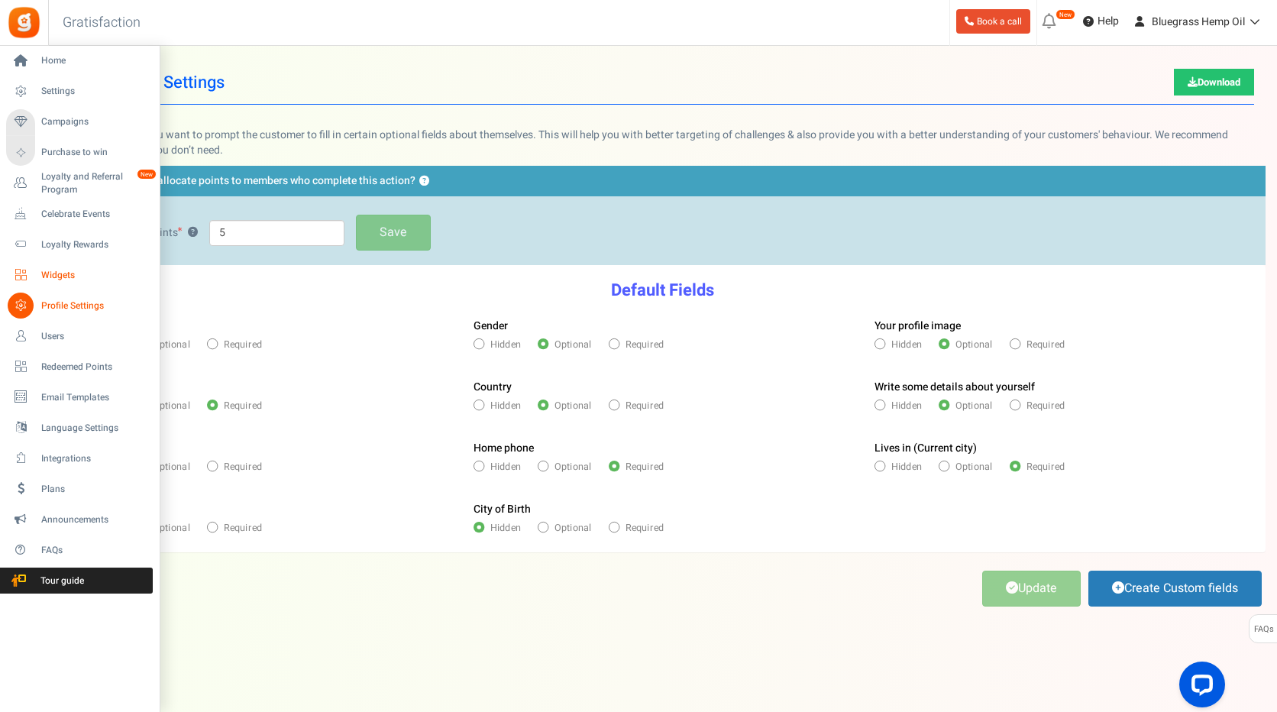
click at [30, 276] on icon at bounding box center [21, 275] width 26 height 26
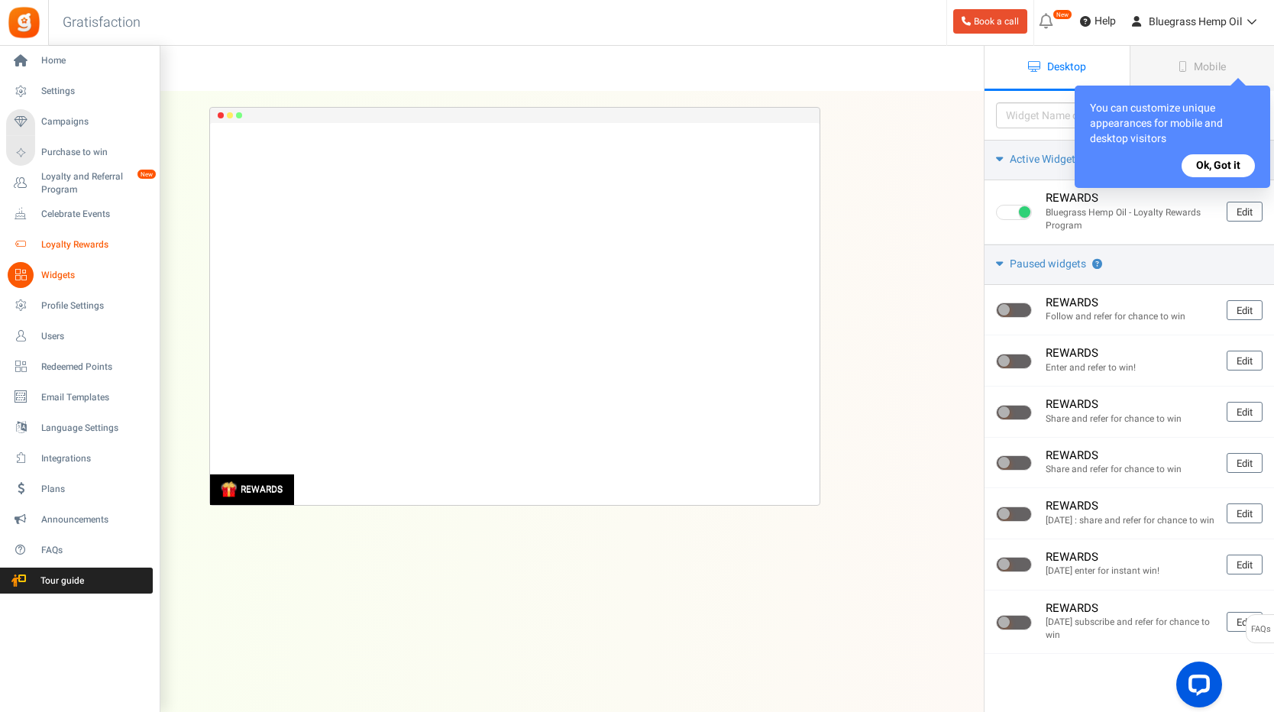
click at [53, 245] on span "Loyalty Rewards" at bounding box center [94, 244] width 107 height 13
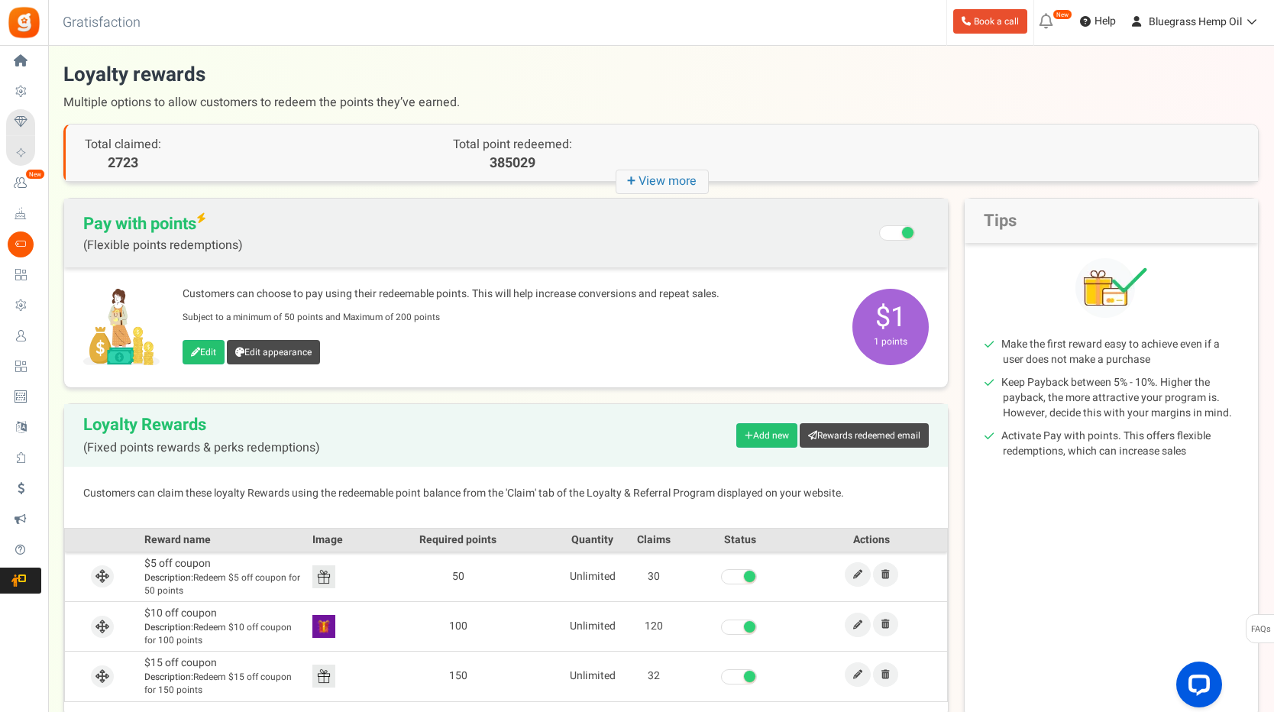
click at [911, 232] on span at bounding box center [907, 232] width 11 height 11
click at [899, 232] on input "Recommended: Turn On Are you sure? This will remove the flexi redemption option…" at bounding box center [899, 235] width 0 height 26
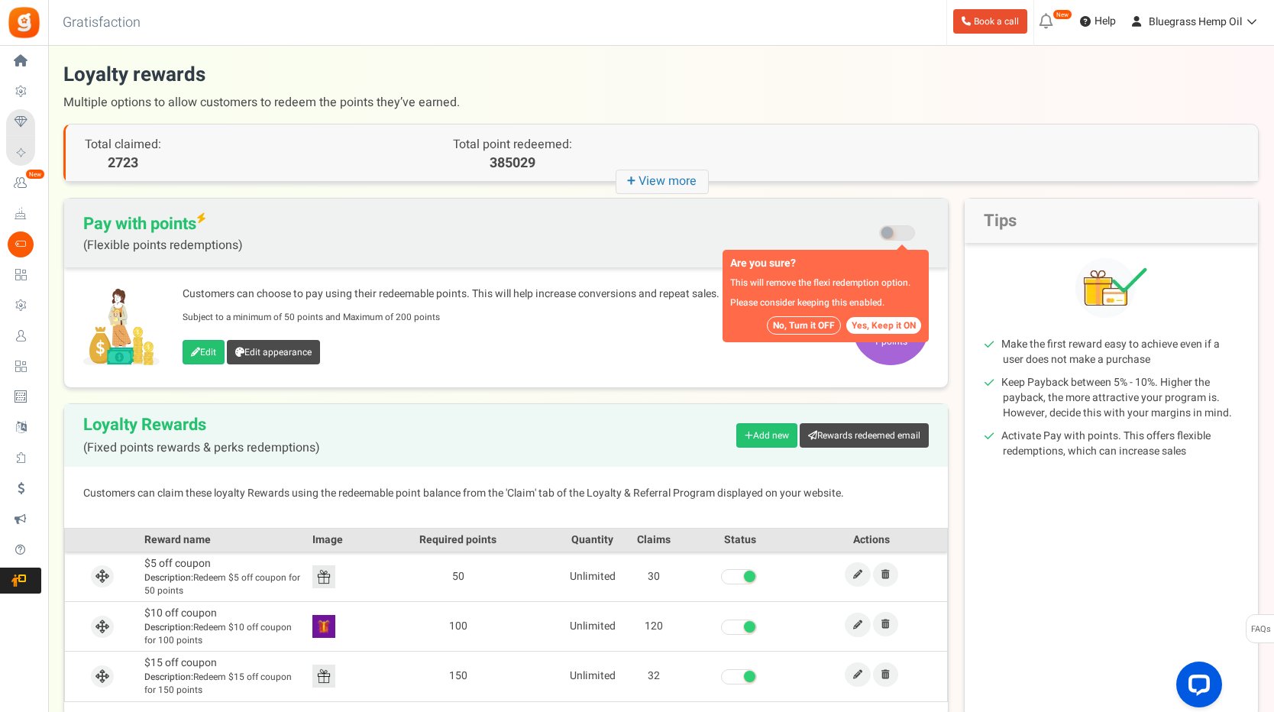
click at [863, 322] on button "Yes, Keep it ON" at bounding box center [884, 325] width 75 height 17
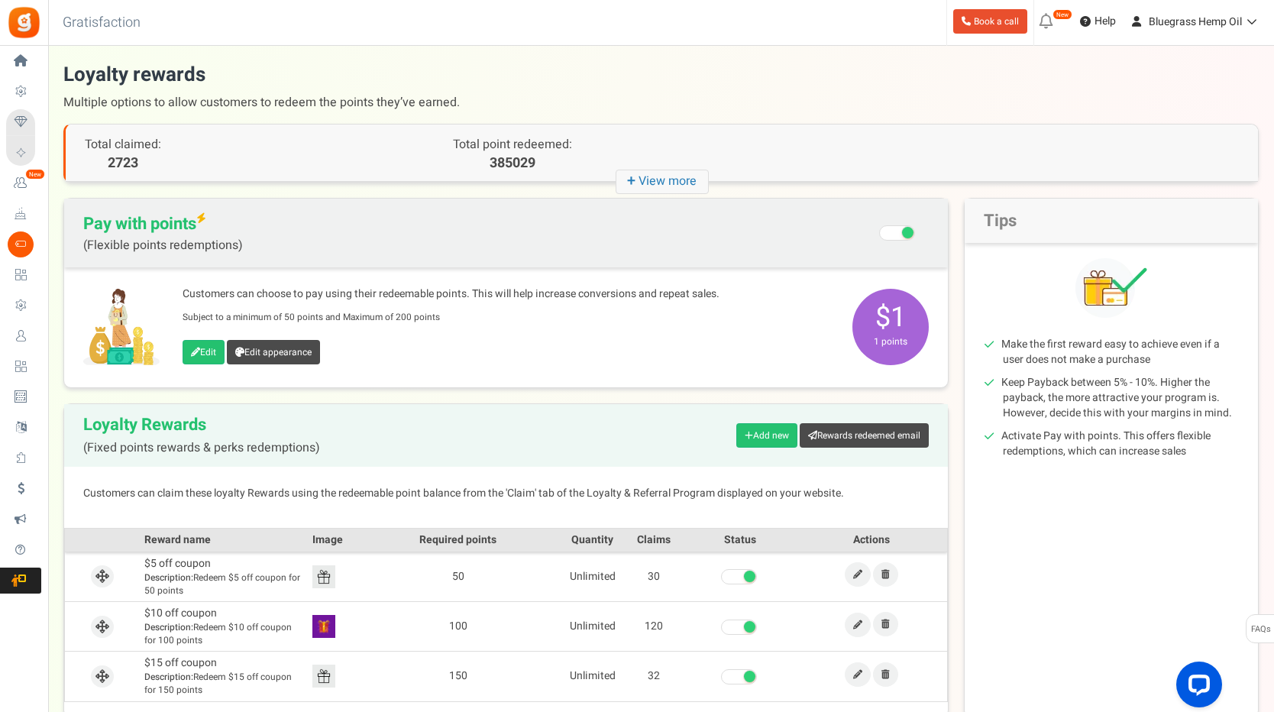
click at [899, 245] on label "Recommended: Turn On Are you sure? This will remove the flexi redemption option…" at bounding box center [898, 233] width 61 height 38
click at [899, 245] on input "Recommended: Turn On Are you sure? This will remove the flexi redemption option…" at bounding box center [899, 235] width 0 height 26
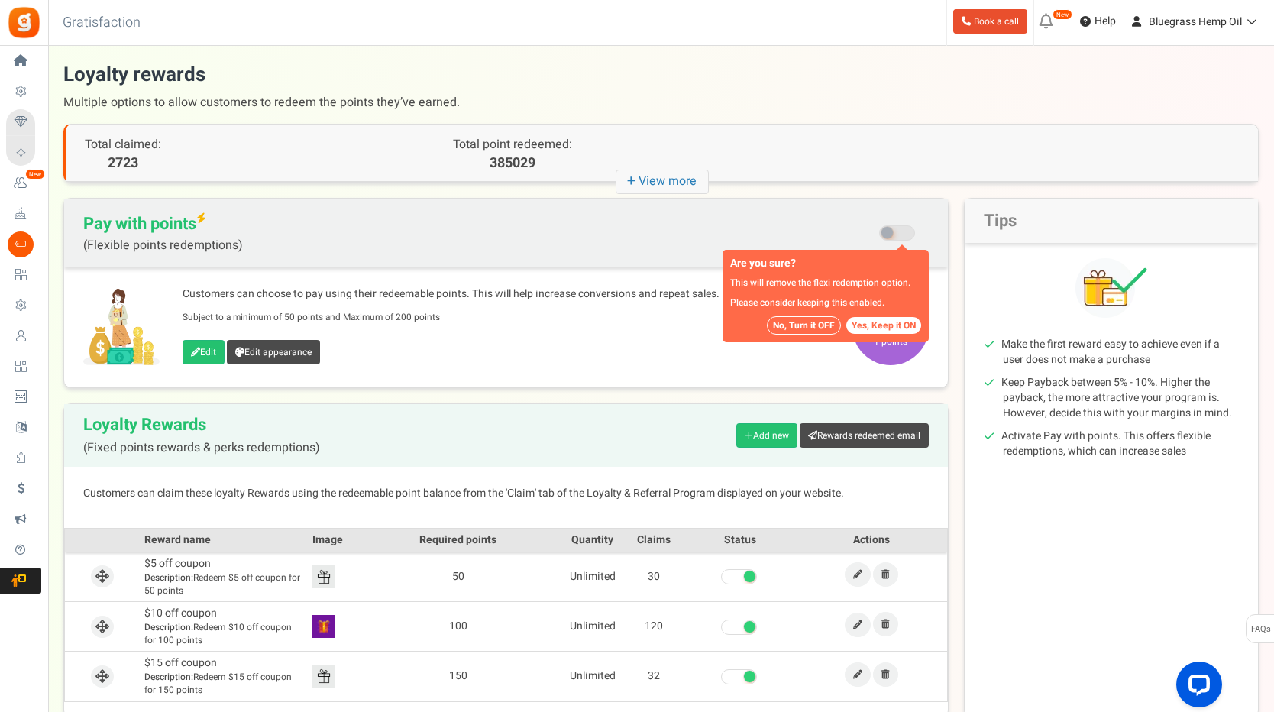
click at [785, 325] on button "No, Turn it OFF" at bounding box center [804, 325] width 74 height 18
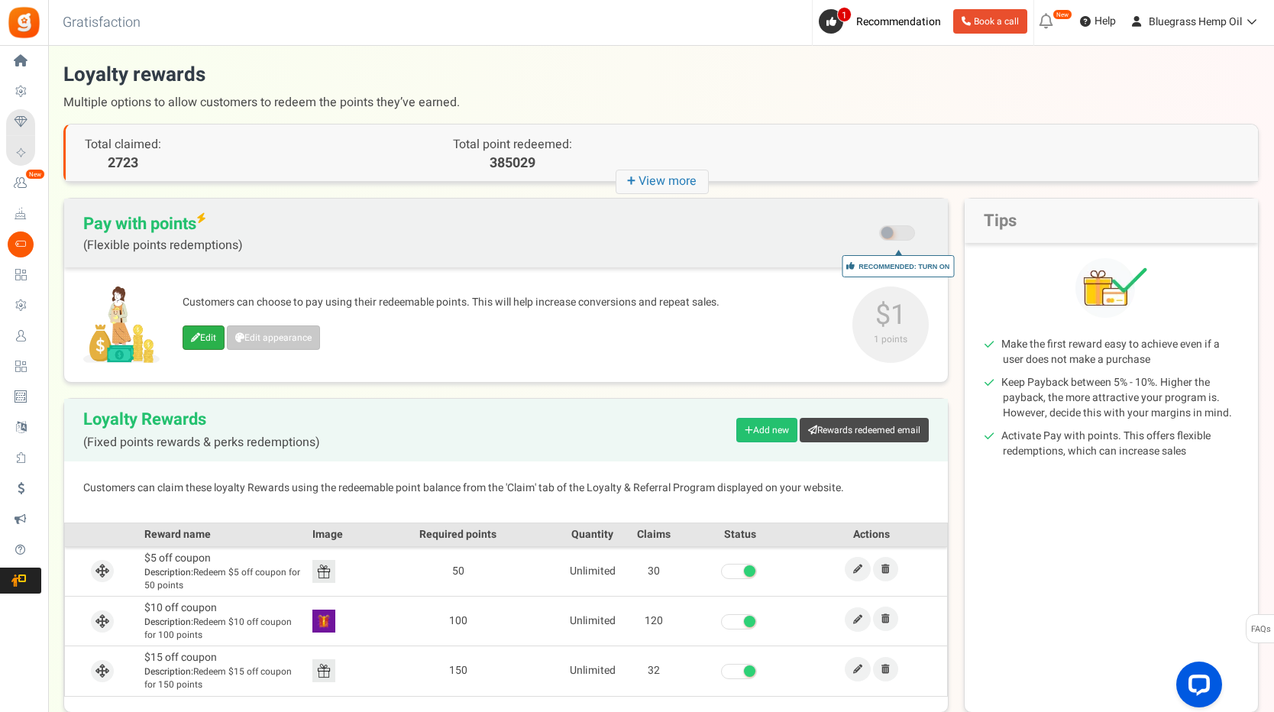
click at [189, 337] on link "Edit" at bounding box center [204, 337] width 42 height 24
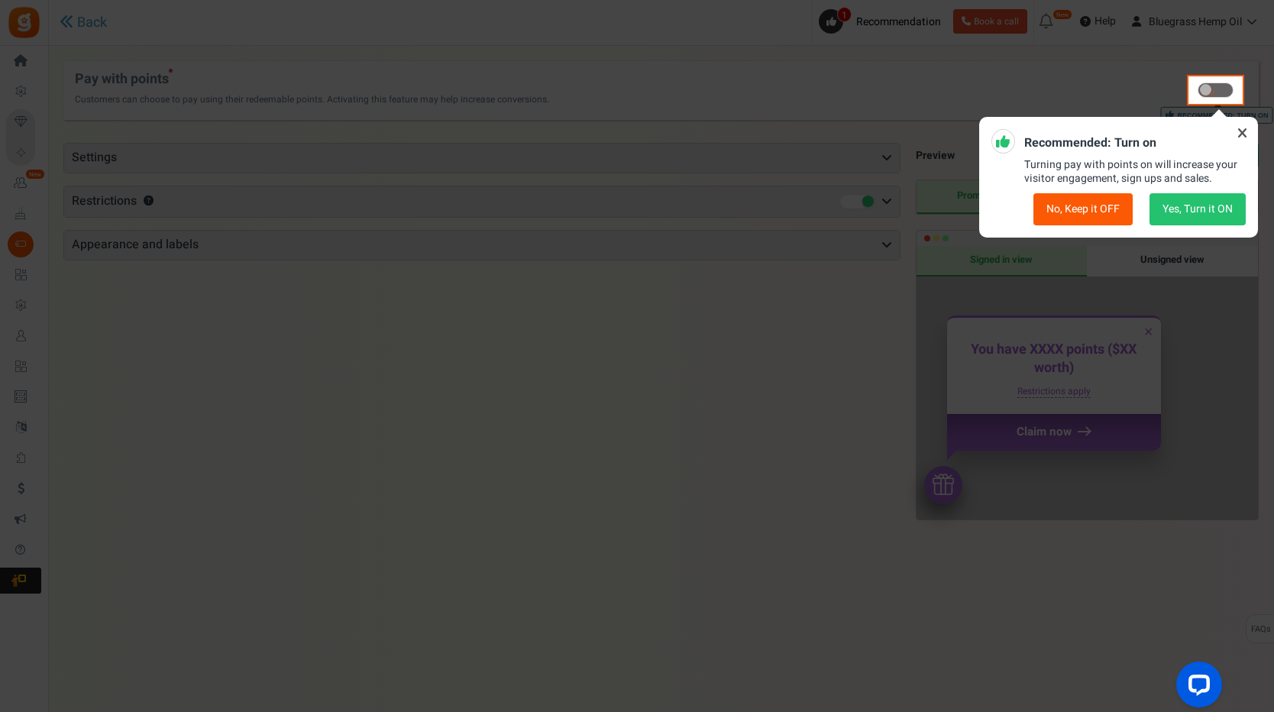
click at [1240, 134] on icon at bounding box center [1242, 133] width 24 height 24
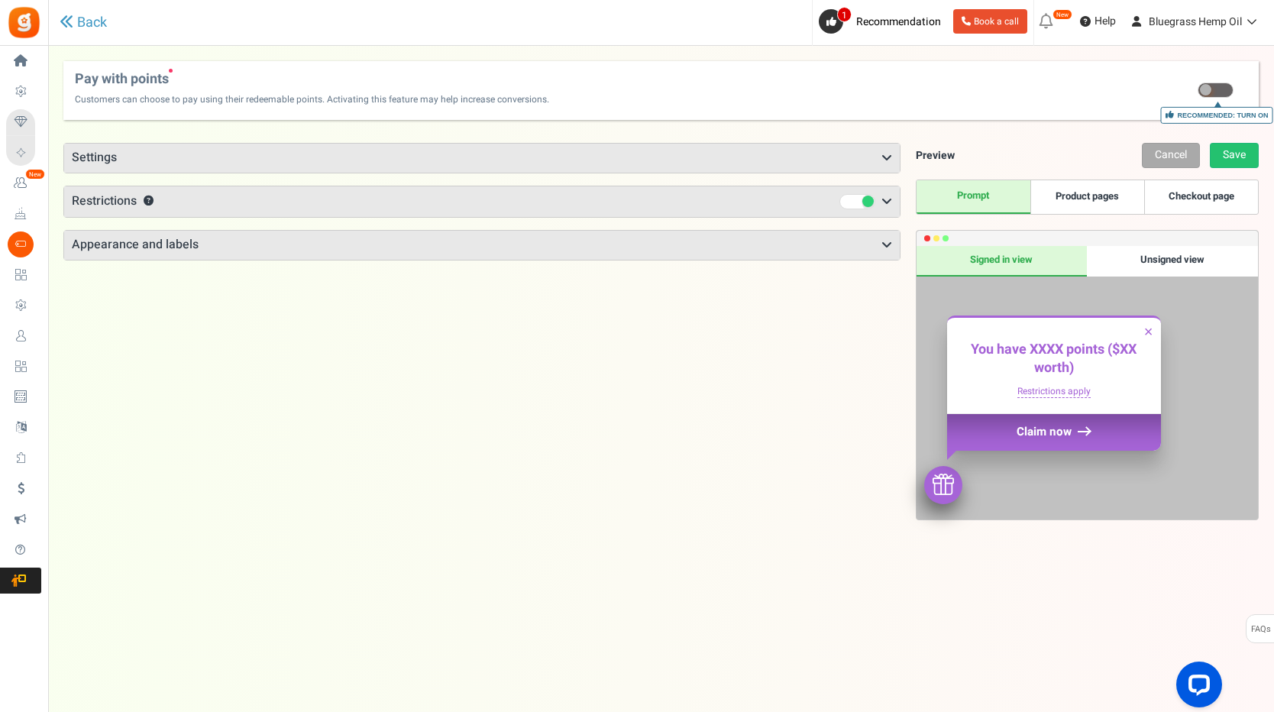
click at [878, 151] on h3 "Settings" at bounding box center [482, 158] width 836 height 29
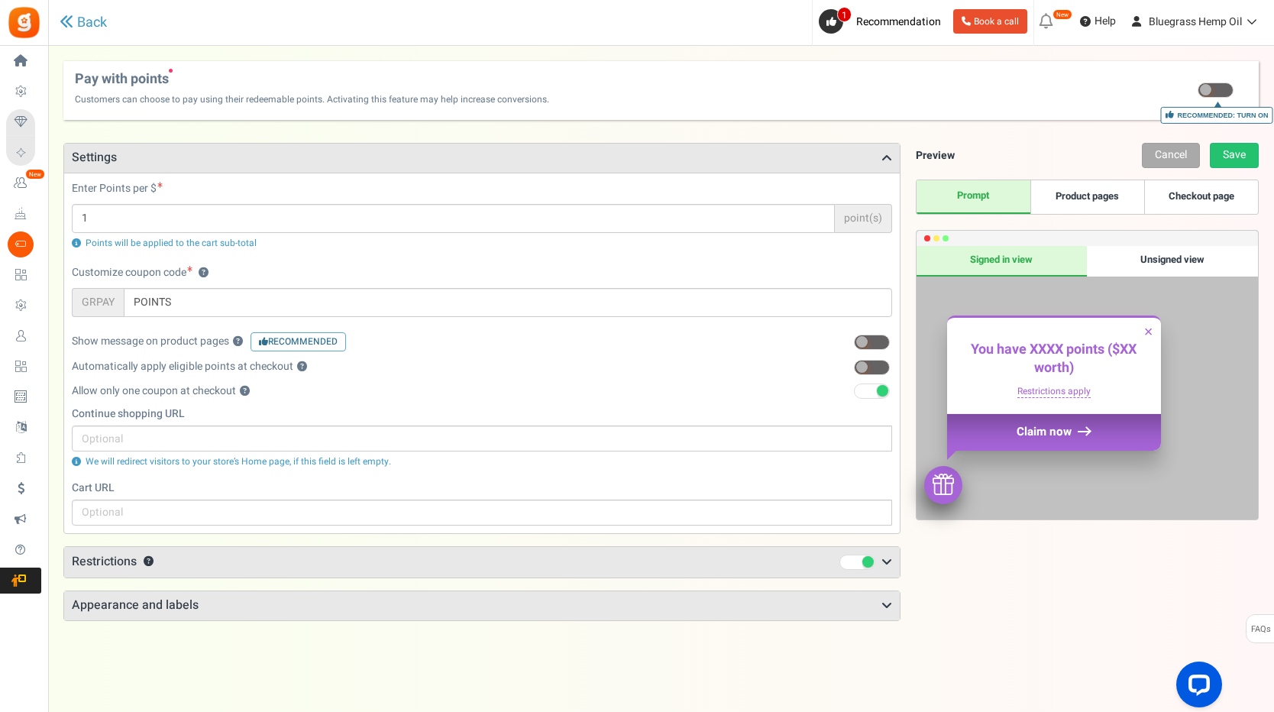
click at [878, 151] on h3 "Settings" at bounding box center [482, 158] width 836 height 29
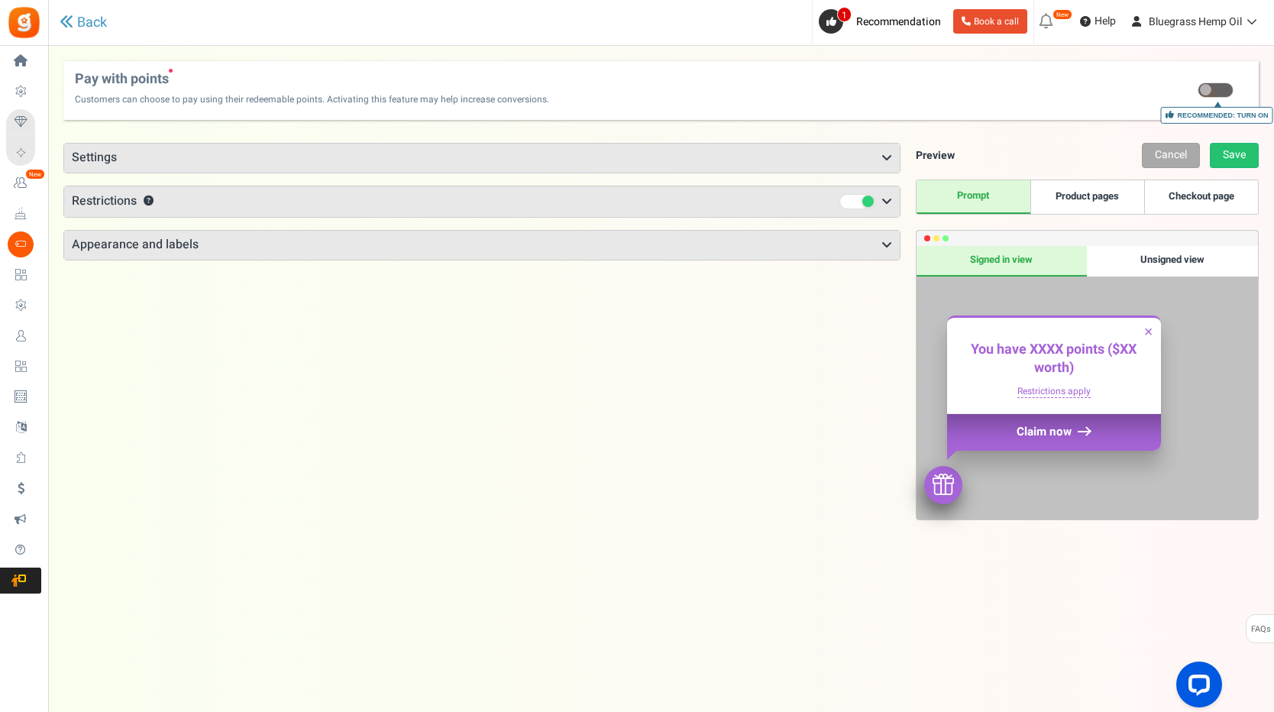
click at [892, 201] on icon at bounding box center [887, 202] width 11 height 12
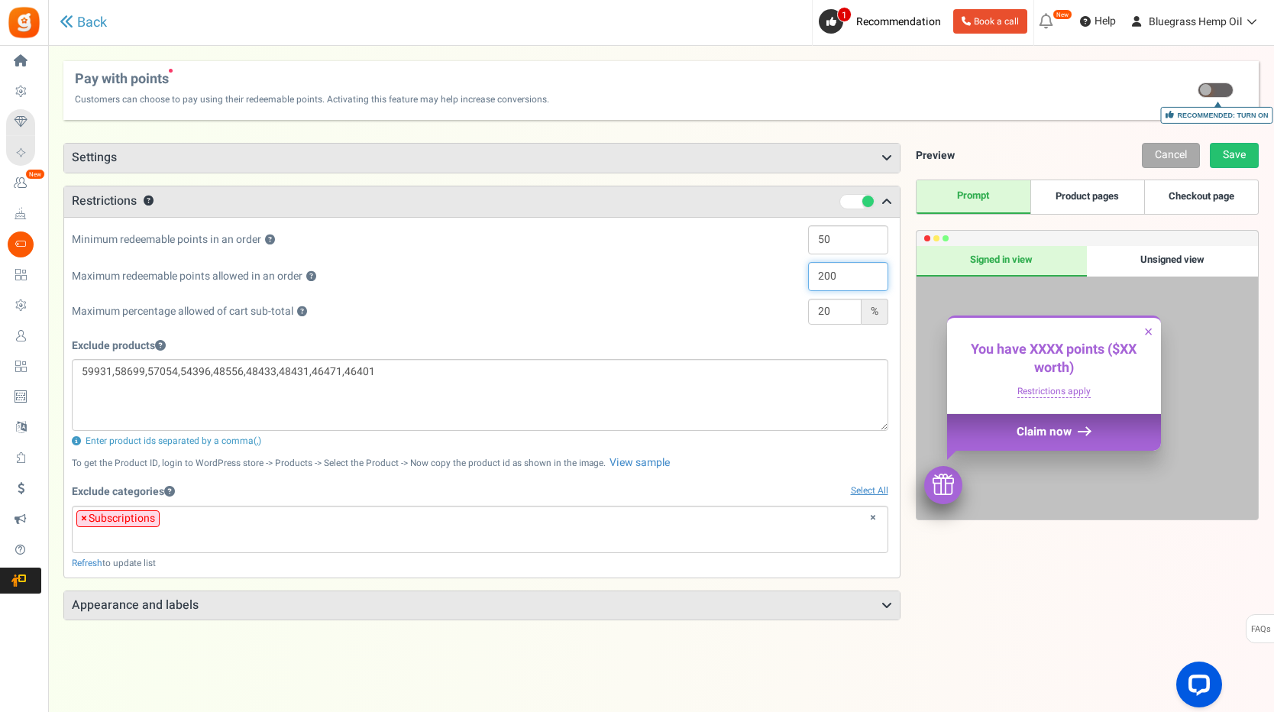
drag, startPoint x: 837, startPoint y: 273, endPoint x: 799, endPoint y: 275, distance: 38.3
click at [799, 275] on div "200" at bounding box center [831, 276] width 115 height 29
type input "50"
click at [740, 294] on div "Maximum redeemable points allowed in an order ? 50" at bounding box center [480, 280] width 817 height 37
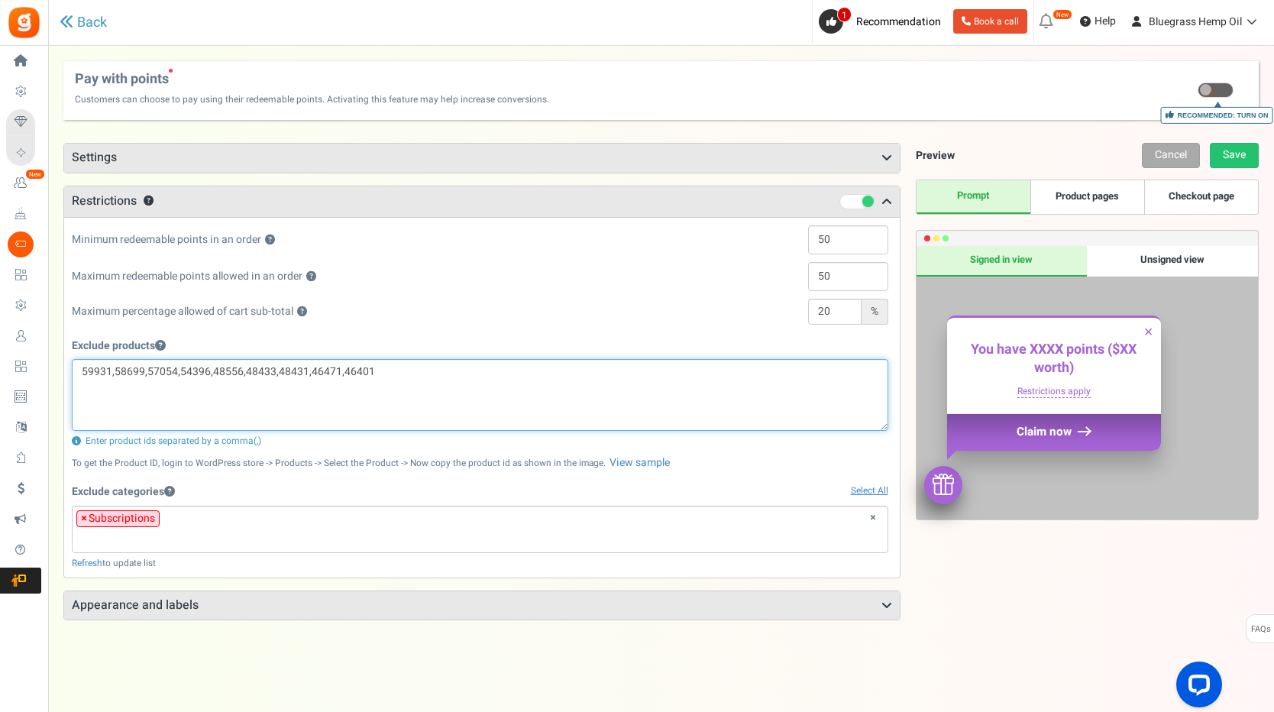
click at [387, 375] on textarea "59931,58699,57054,54396,48556,48433,48431,46471,46401" at bounding box center [480, 395] width 817 height 72
drag, startPoint x: 387, startPoint y: 375, endPoint x: 143, endPoint y: 368, distance: 244.6
click at [146, 368] on textarea "59931,58699,57054,54396,48556,48433,48431,46471,46401" at bounding box center [480, 395] width 817 height 72
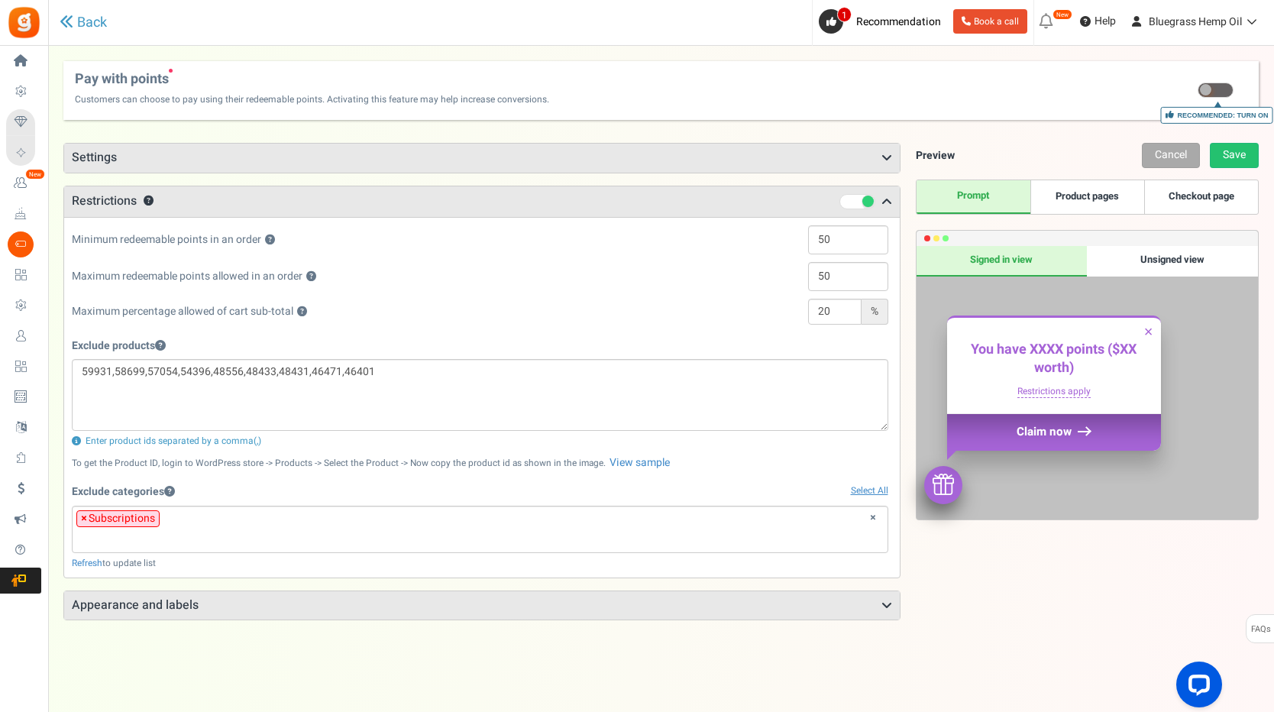
click at [369, 335] on div "Exclude products 59931,58699,57054,54396,48556,48433,48431,46471,46401 Enter pr…" at bounding box center [480, 390] width 817 height 116
click at [843, 278] on input "50" at bounding box center [848, 276] width 80 height 29
drag, startPoint x: 831, startPoint y: 274, endPoint x: 776, endPoint y: 276, distance: 54.3
click at [776, 276] on div "50" at bounding box center [831, 276] width 115 height 29
click at [1048, 134] on div "Points mode Recommended Selecting this may reduce participation Allow customers…" at bounding box center [661, 430] width 1196 height 605
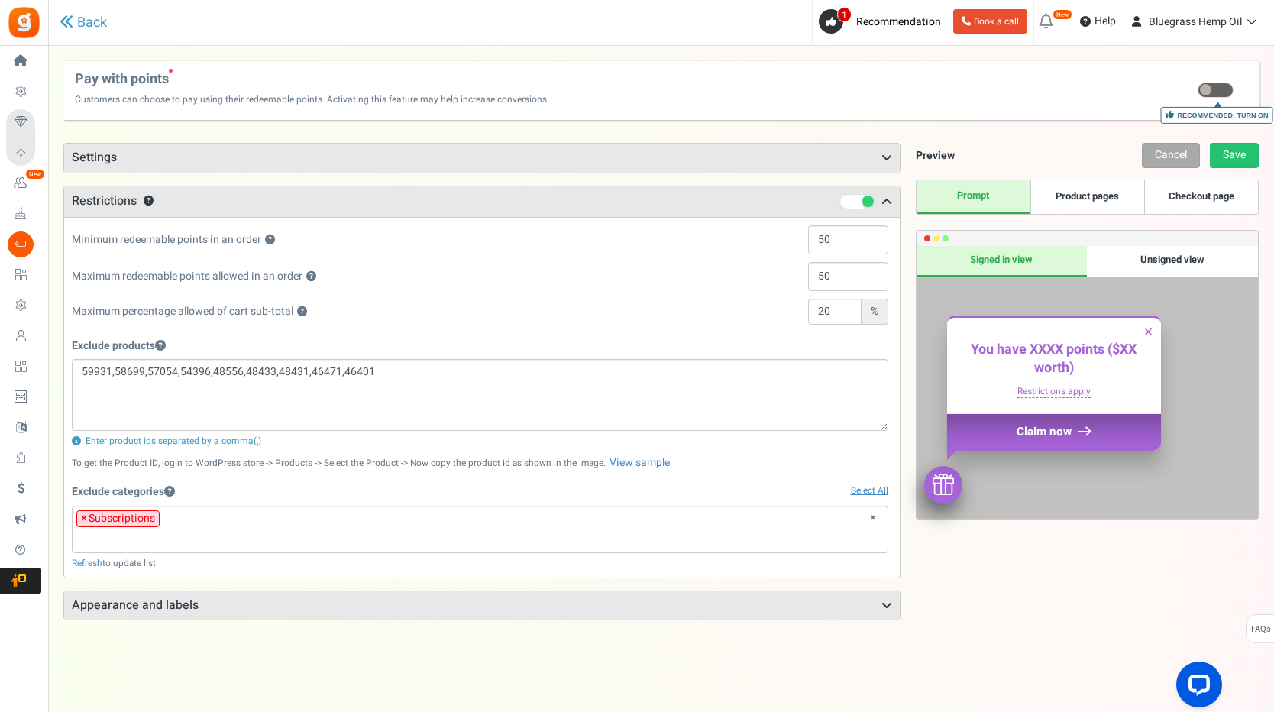
click at [896, 159] on h3 "Settings" at bounding box center [482, 158] width 836 height 29
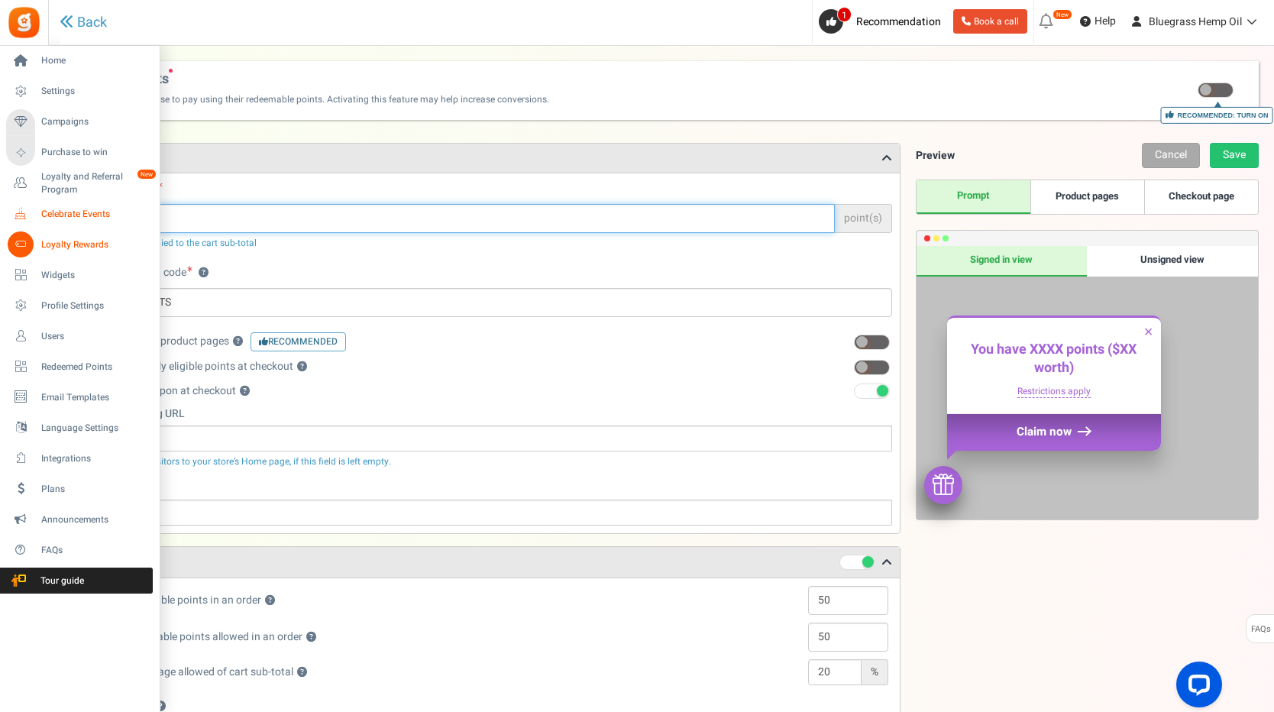
drag, startPoint x: 147, startPoint y: 223, endPoint x: 18, endPoint y: 220, distance: 129.9
click at [18, 220] on div "Home Settings Campaigns Purchase to win Loyalty and Referral Program New Celebr…" at bounding box center [637, 591] width 1274 height 1091
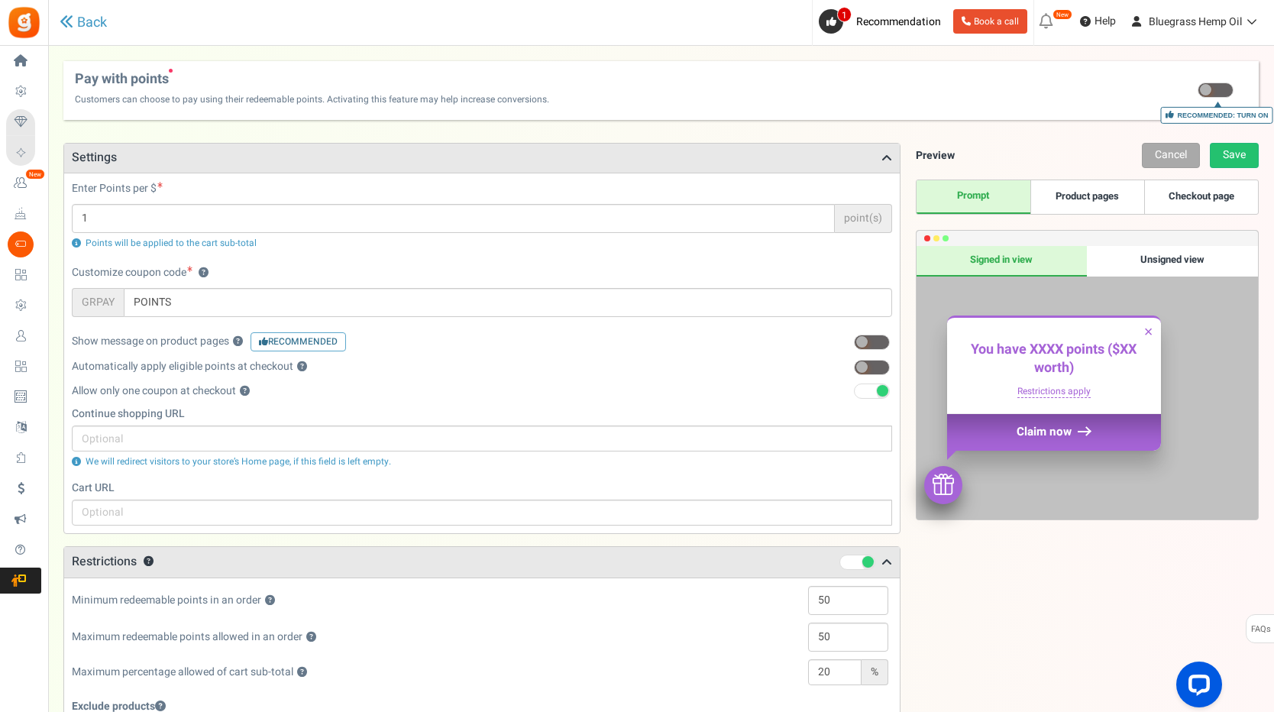
click at [325, 190] on div "Enter Points per $ 1 point(s) Points will be applied to the cart sub-total" at bounding box center [482, 215] width 821 height 69
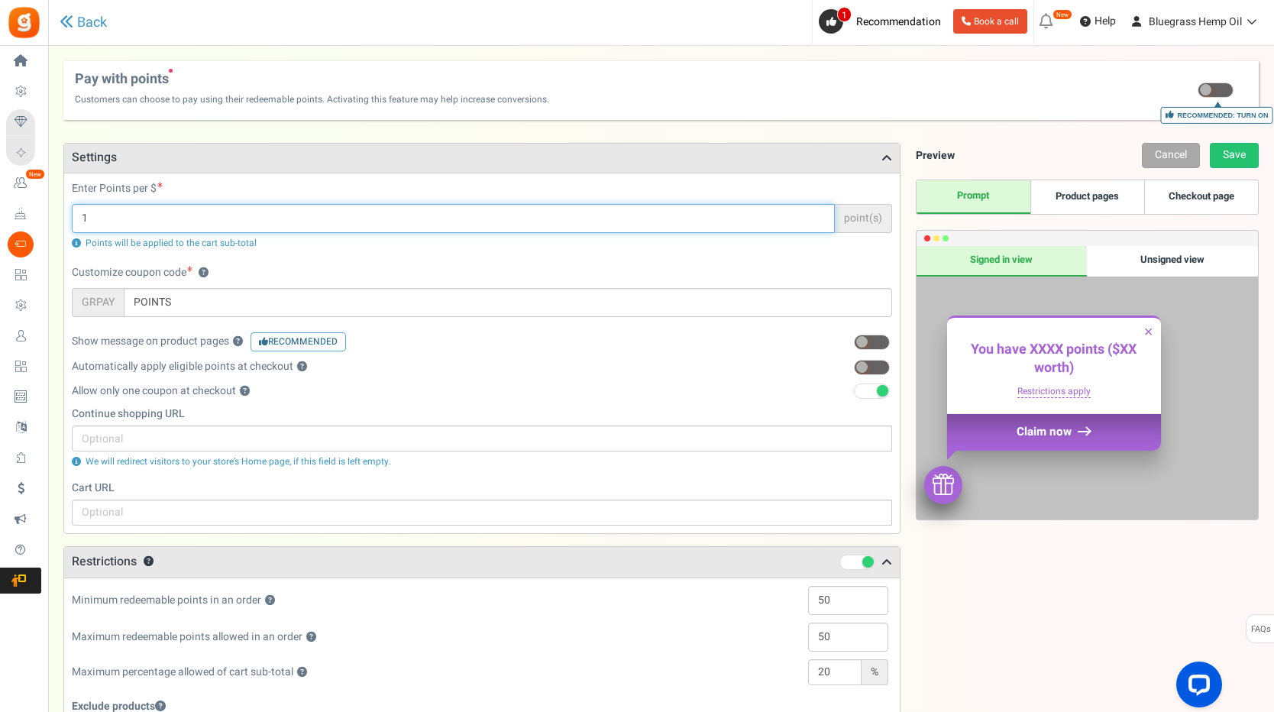
click at [114, 225] on input "1" at bounding box center [453, 218] width 763 height 29
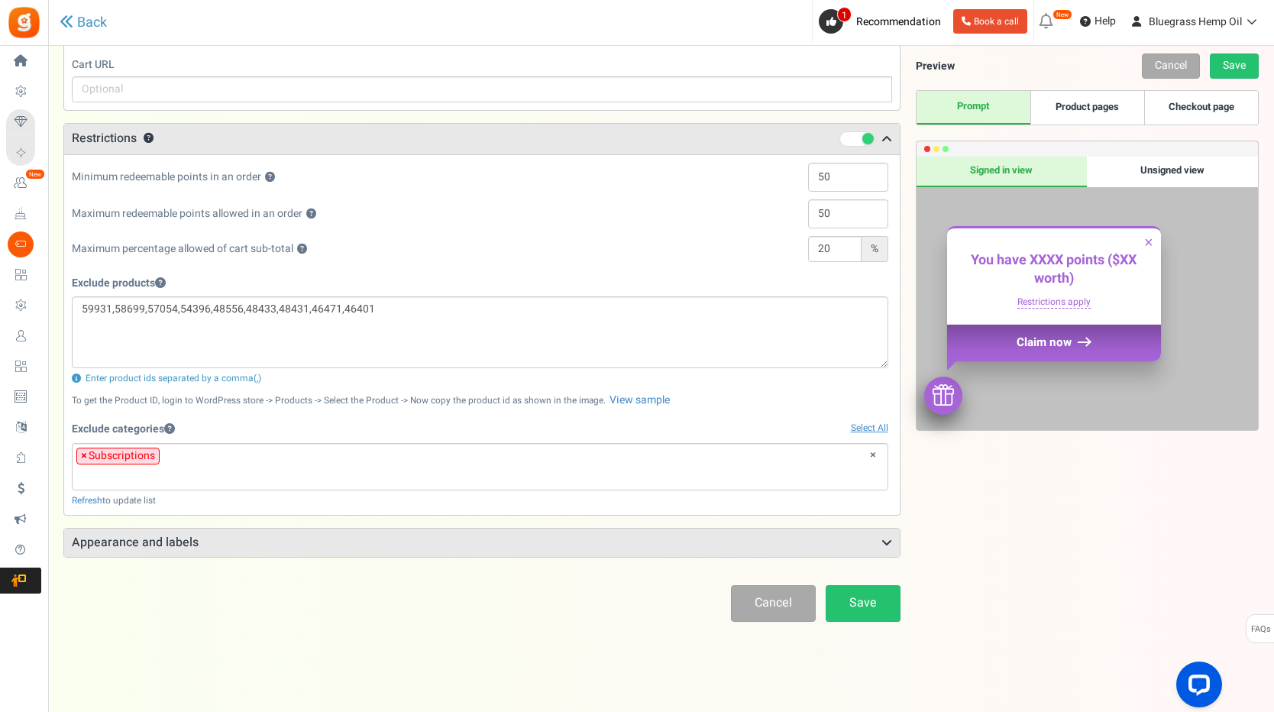
scroll to position [426, 0]
click at [851, 608] on link "Save" at bounding box center [863, 601] width 75 height 36
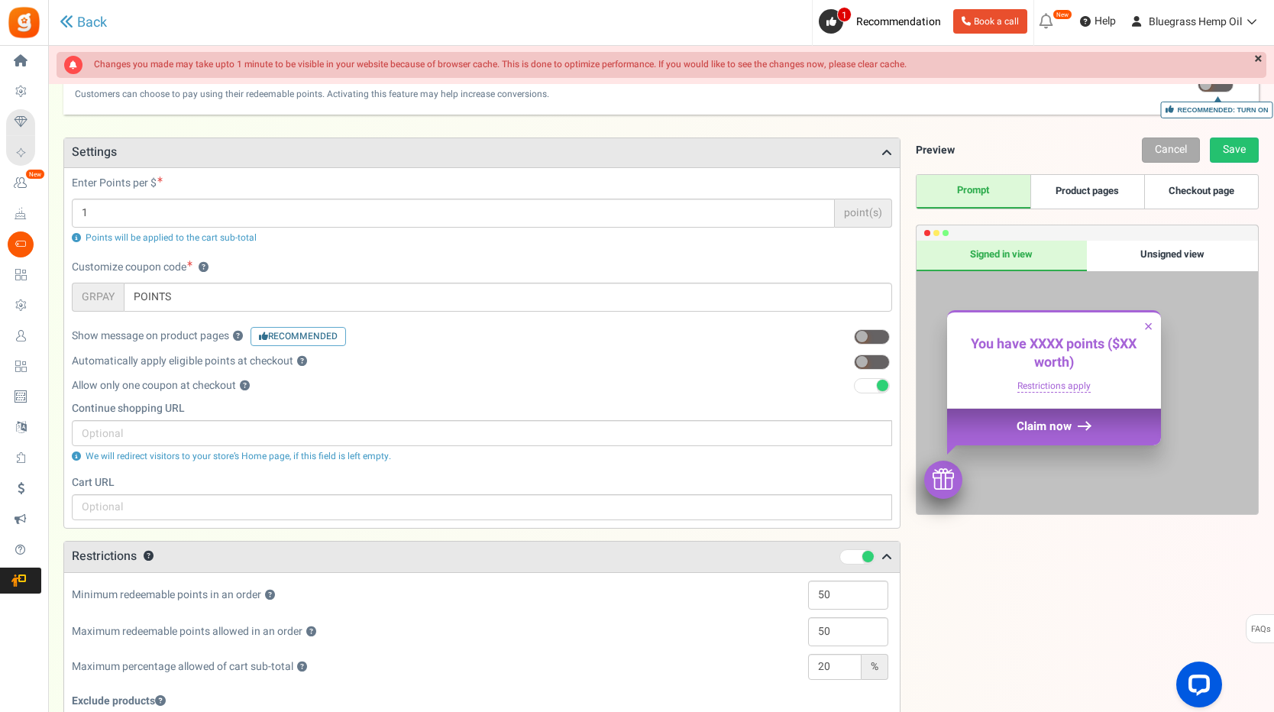
scroll to position [0, 0]
